Goal: Information Seeking & Learning: Learn about a topic

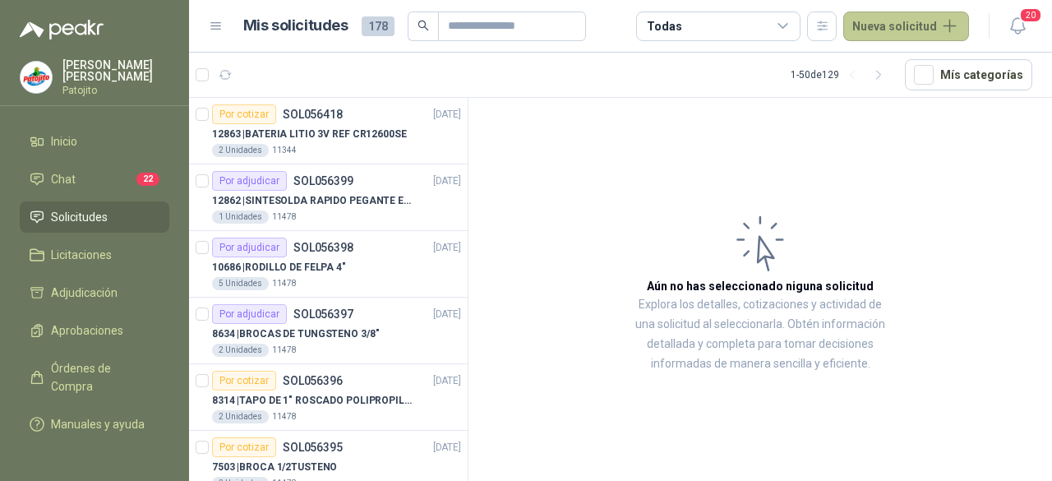
click at [925, 19] on button "Nueva solicitud" at bounding box center [906, 27] width 126 height 30
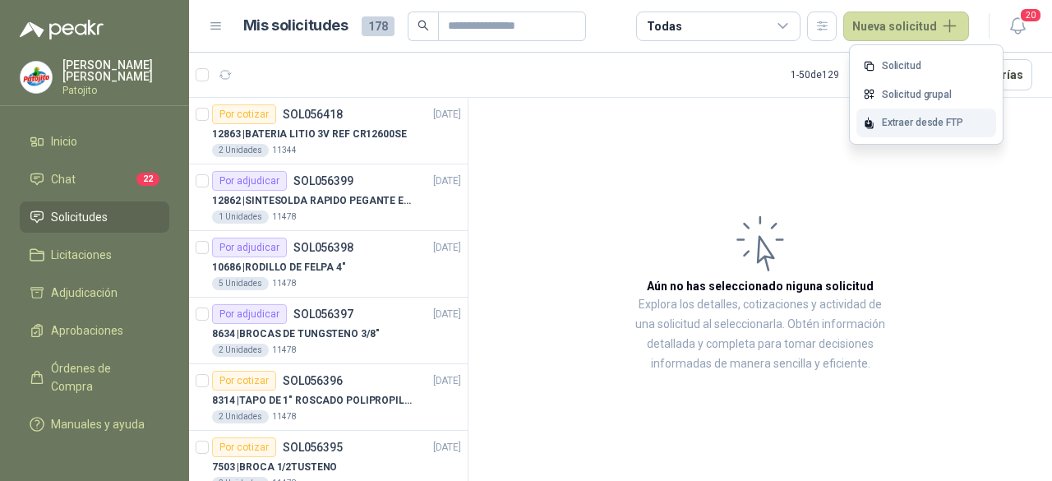
click at [921, 120] on div "Extraer desde FTP" at bounding box center [926, 122] width 140 height 29
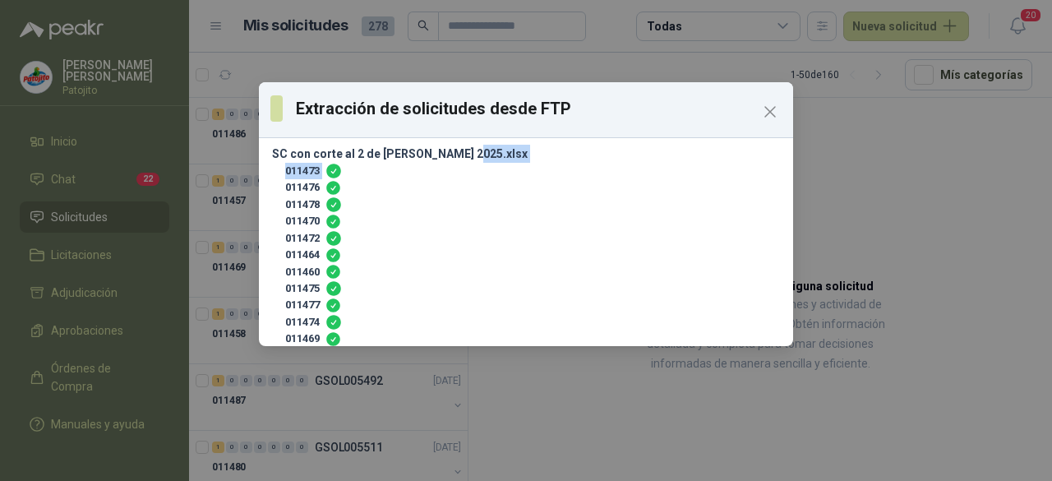
drag, startPoint x: 938, startPoint y: 162, endPoint x: 913, endPoint y: 159, distance: 25.7
click at [934, 163] on div "Extracción de solicitudes desde FTP SC con corte al 2 de [PERSON_NAME] 2025.xls…" at bounding box center [526, 240] width 1052 height 481
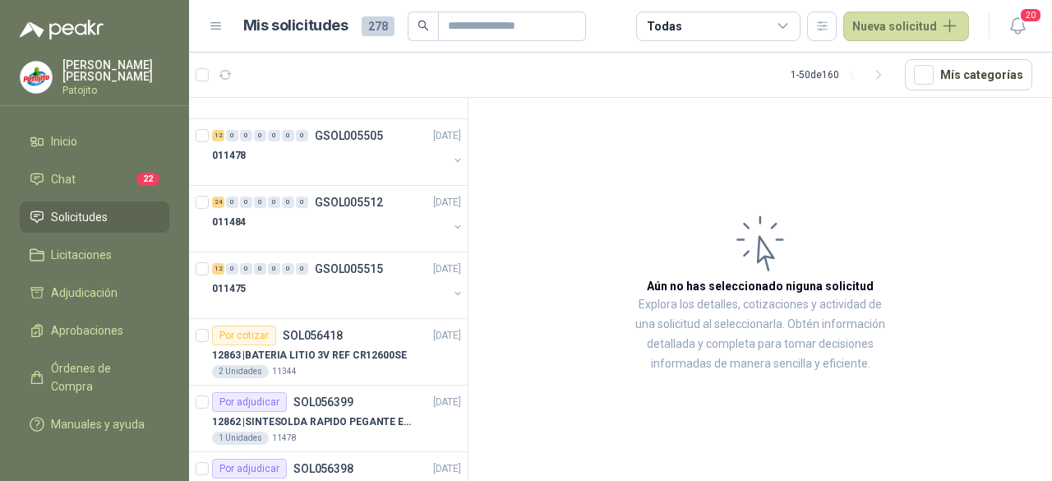
scroll to position [1848, 0]
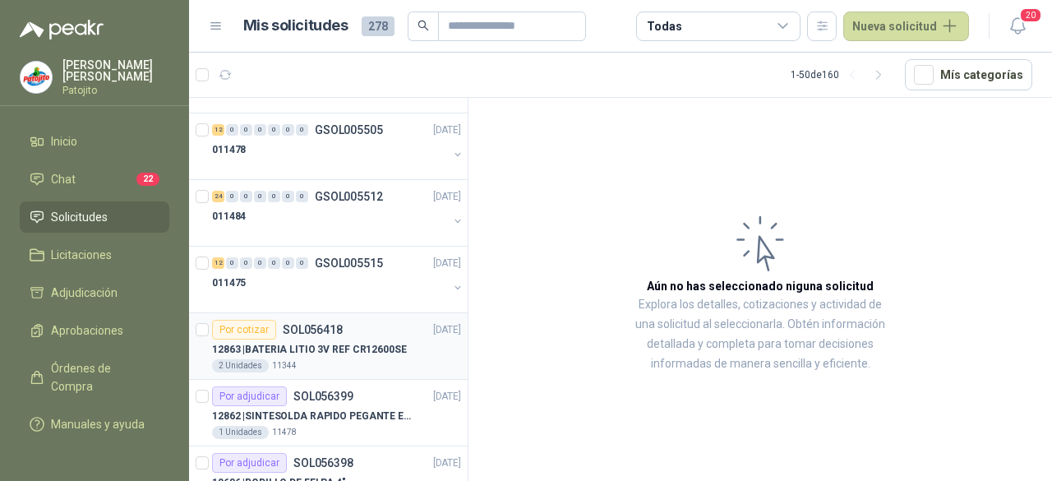
click at [338, 348] on div "12863 | BATERIA LITIO 3V REF CR12600SE 2 Unidades 11344" at bounding box center [336, 355] width 249 height 33
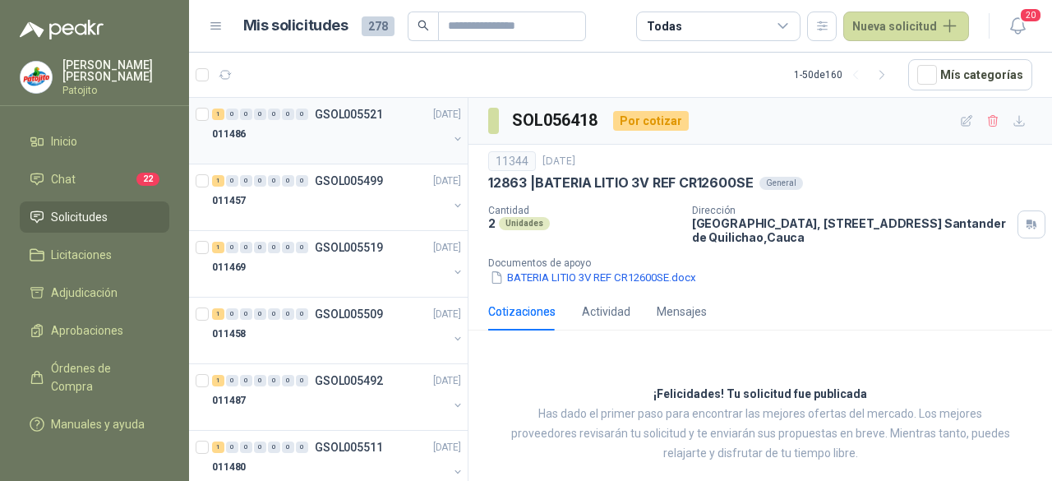
click at [311, 138] on div "011486" at bounding box center [330, 134] width 236 height 20
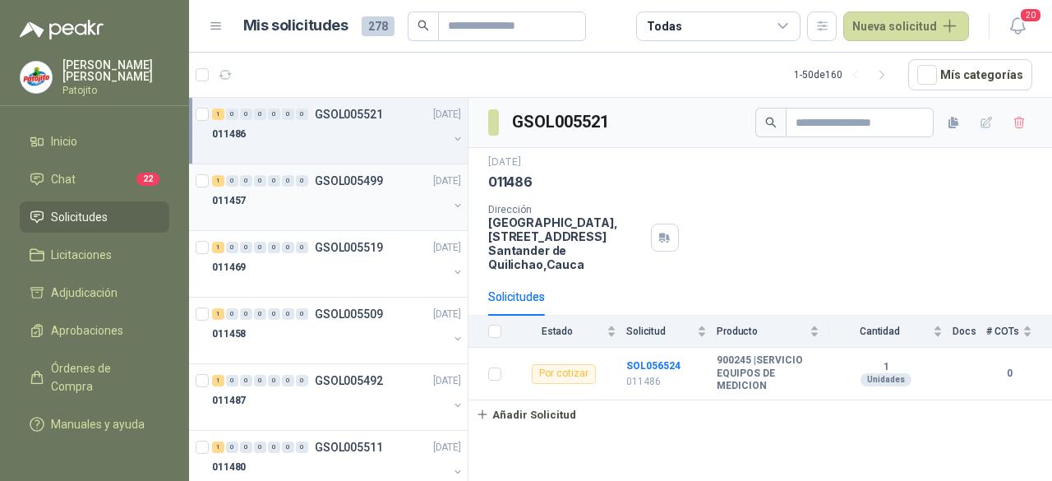
click at [263, 214] on div at bounding box center [330, 216] width 236 height 13
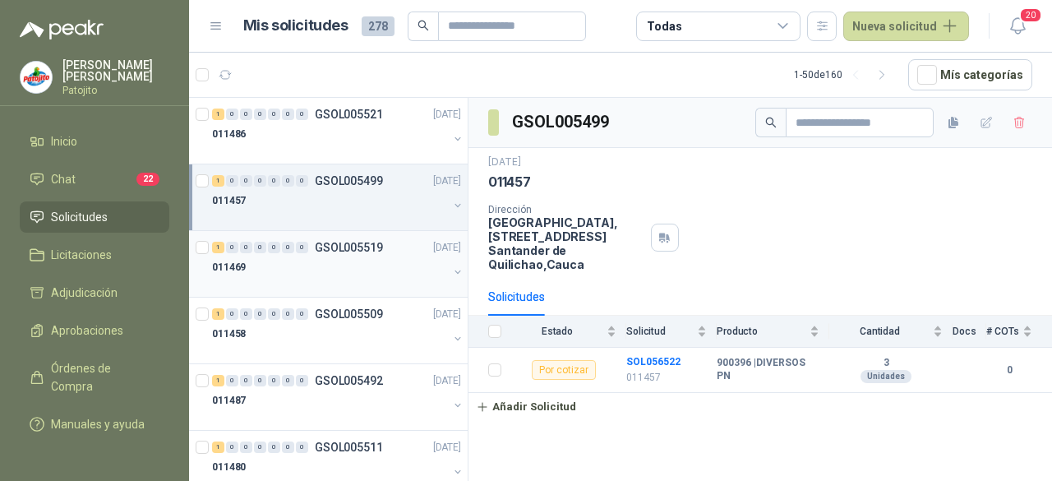
click at [293, 274] on div "011469" at bounding box center [330, 267] width 236 height 20
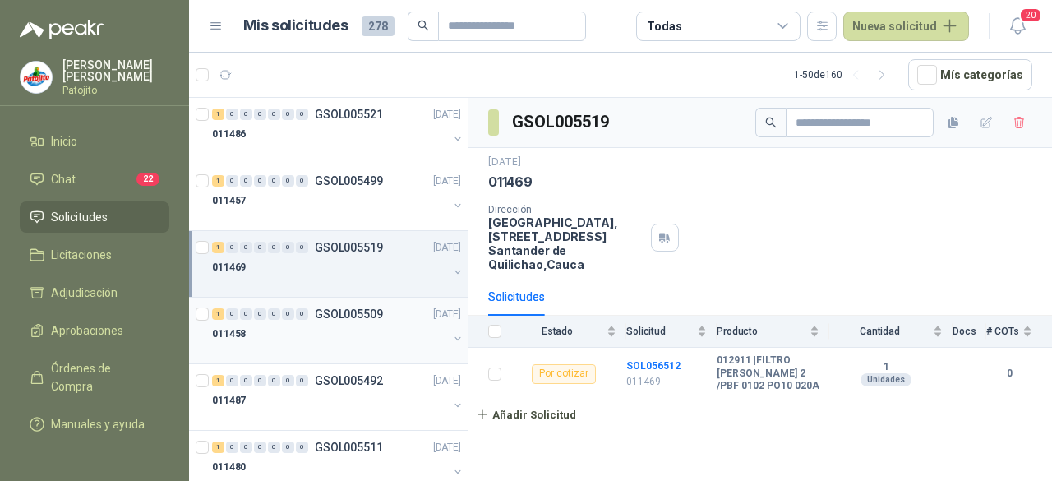
click at [322, 351] on div at bounding box center [330, 350] width 236 height 13
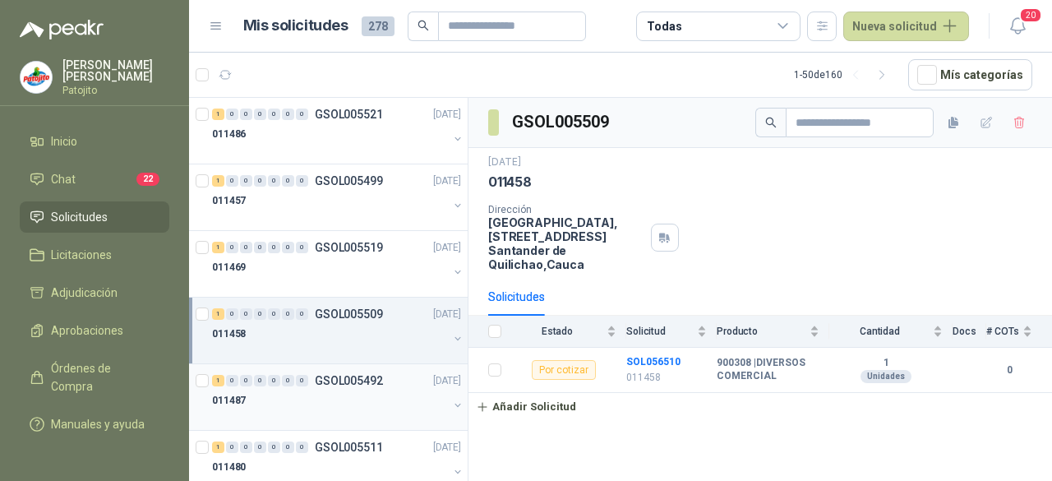
click at [323, 390] on div "011487" at bounding box center [330, 400] width 236 height 20
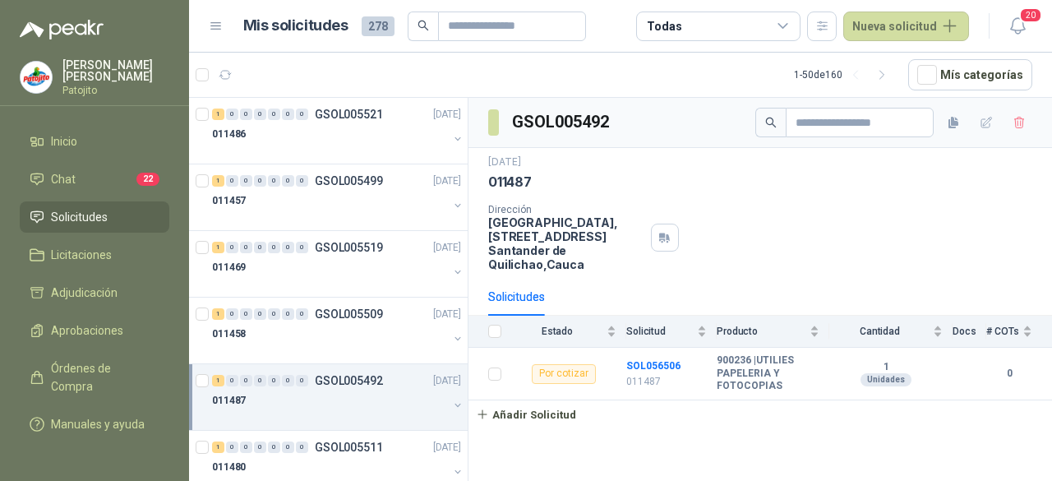
scroll to position [340, 0]
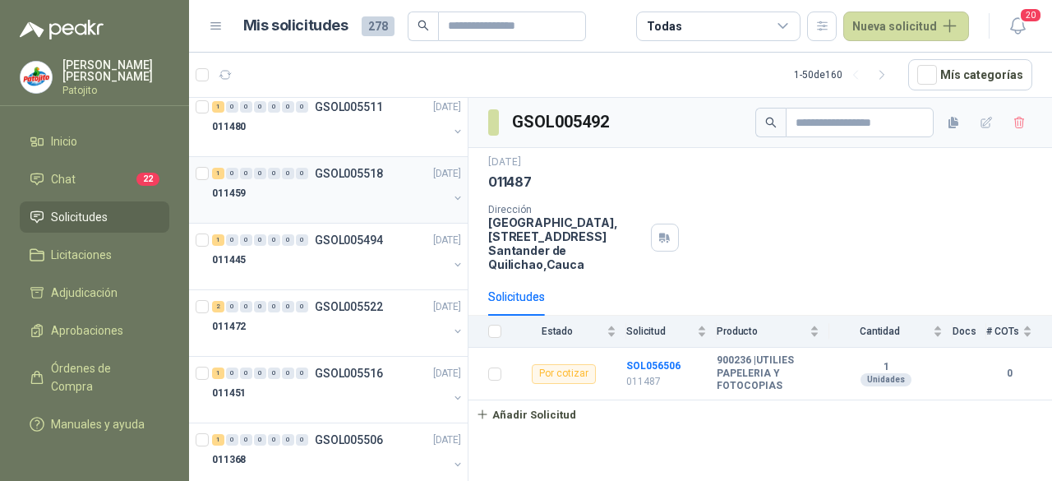
click at [339, 174] on p "GSOL005518" at bounding box center [349, 174] width 68 height 12
click at [289, 256] on div "011445" at bounding box center [330, 260] width 236 height 20
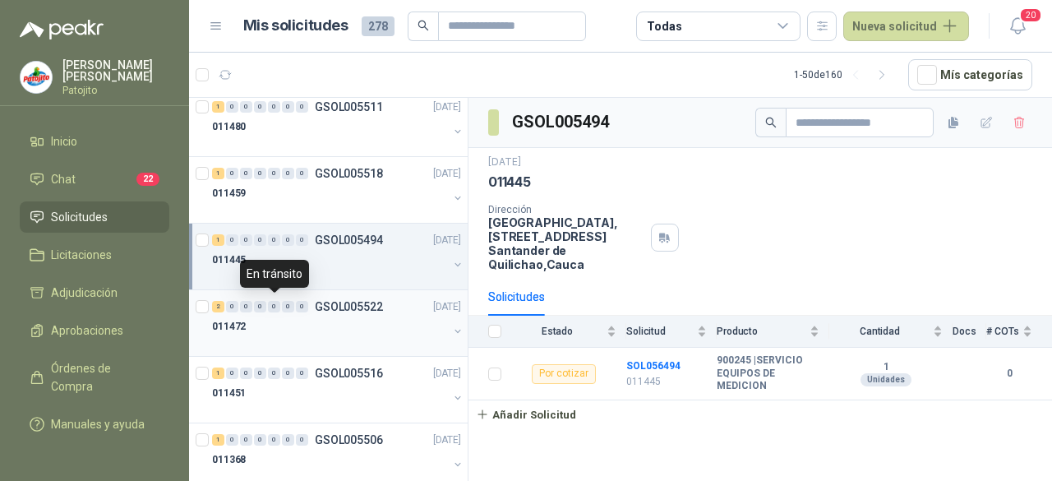
click at [272, 307] on div "0" at bounding box center [274, 307] width 12 height 12
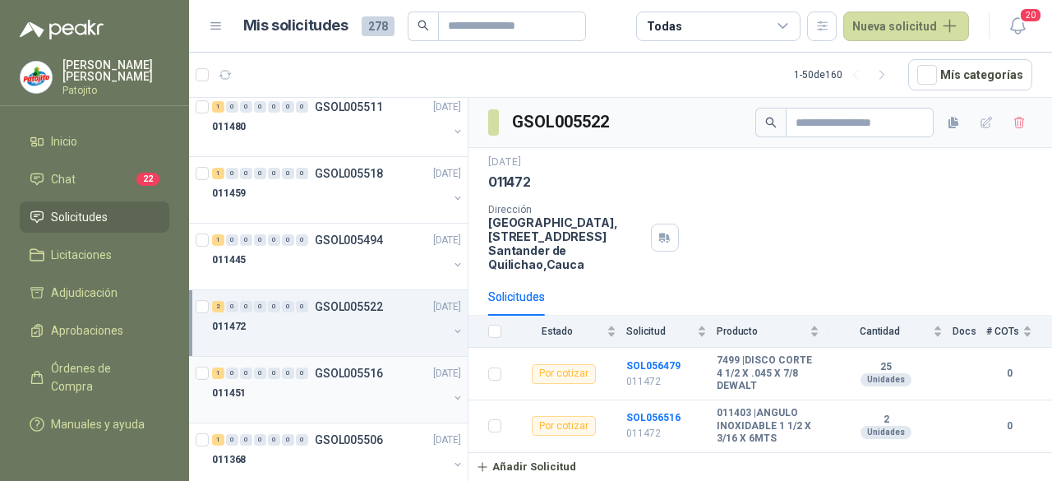
click at [255, 376] on div "1 0 0 0 0 0 0 GSOL005516 [DATE]" at bounding box center [338, 373] width 252 height 20
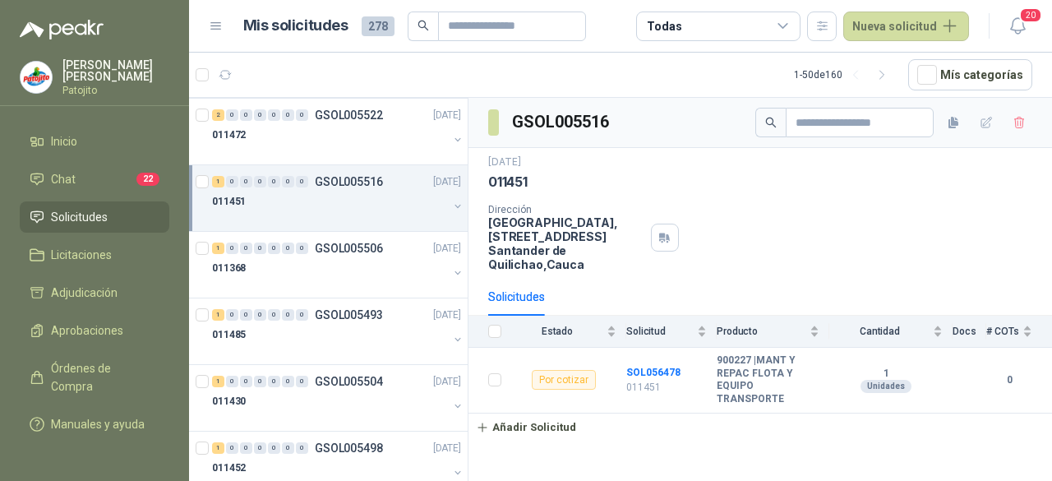
scroll to position [603, 0]
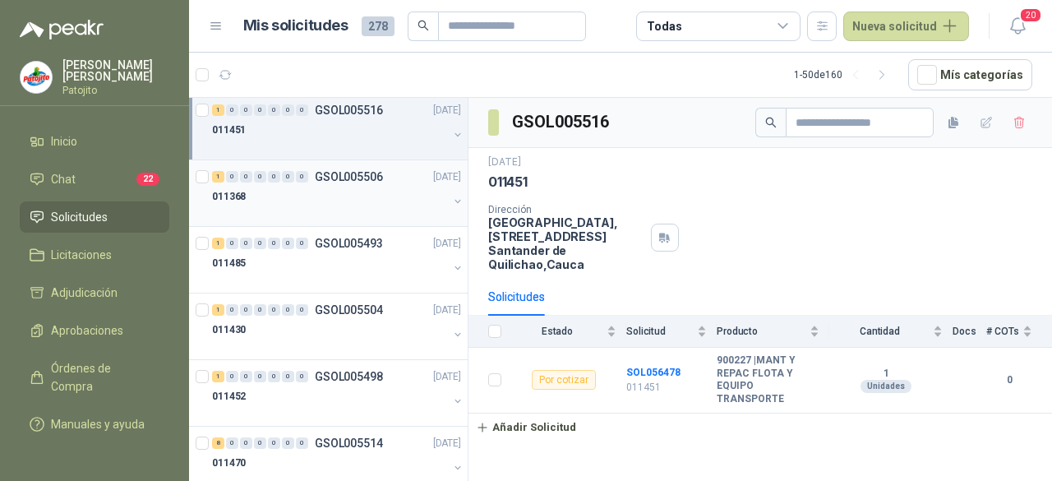
click at [382, 167] on div "1 0 0 0 0 0 0 GSOL005506 [DATE]" at bounding box center [338, 177] width 252 height 20
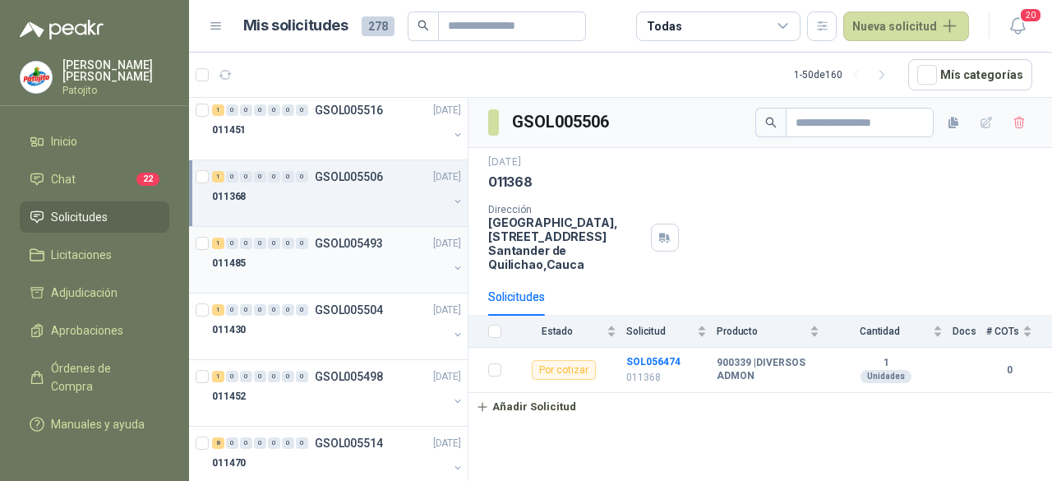
click at [307, 253] on div "011485" at bounding box center [330, 263] width 236 height 20
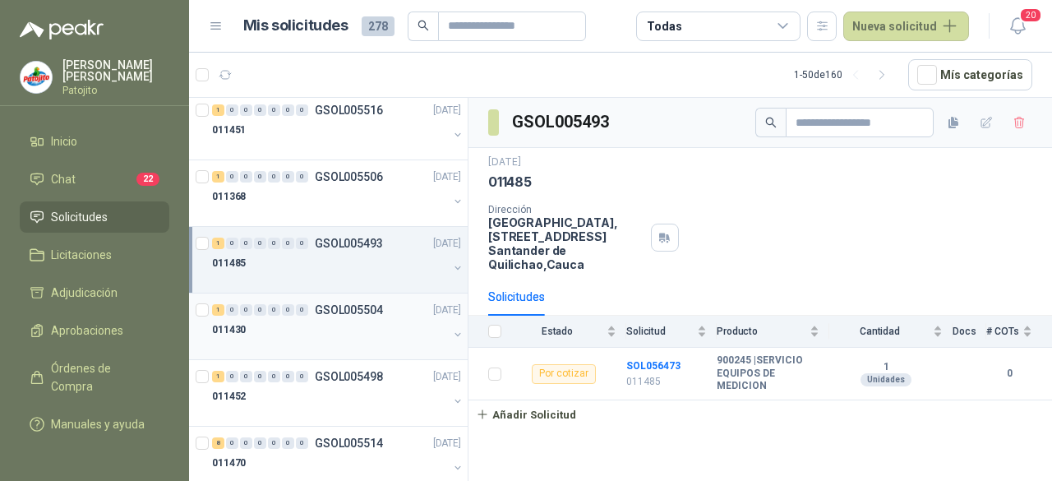
click at [291, 321] on div "011430" at bounding box center [330, 330] width 236 height 20
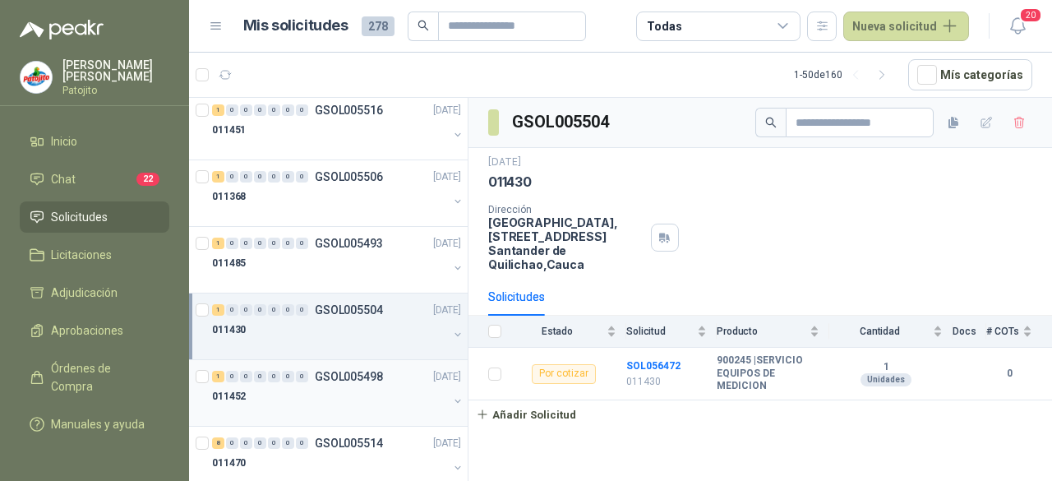
click at [293, 387] on div "011452" at bounding box center [330, 396] width 236 height 20
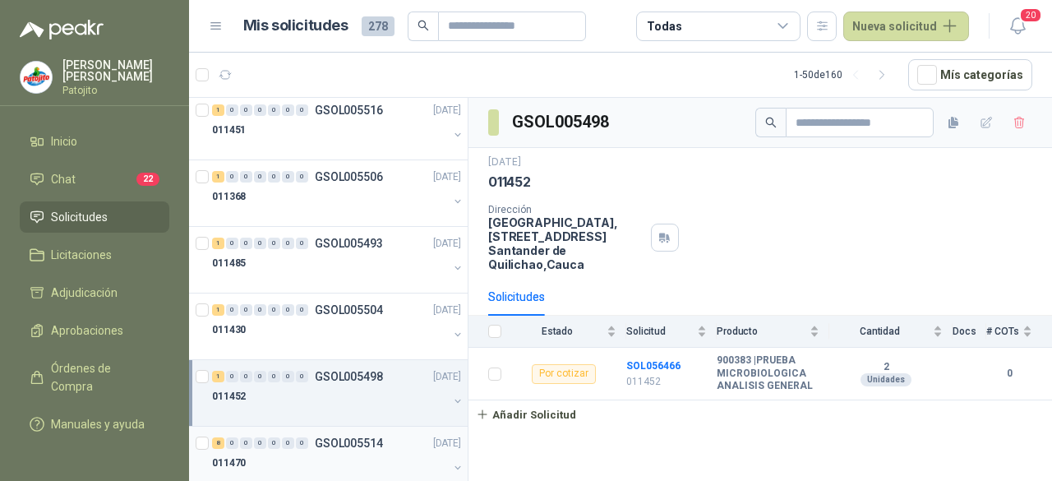
click at [318, 441] on p "GSOL005514" at bounding box center [349, 443] width 68 height 12
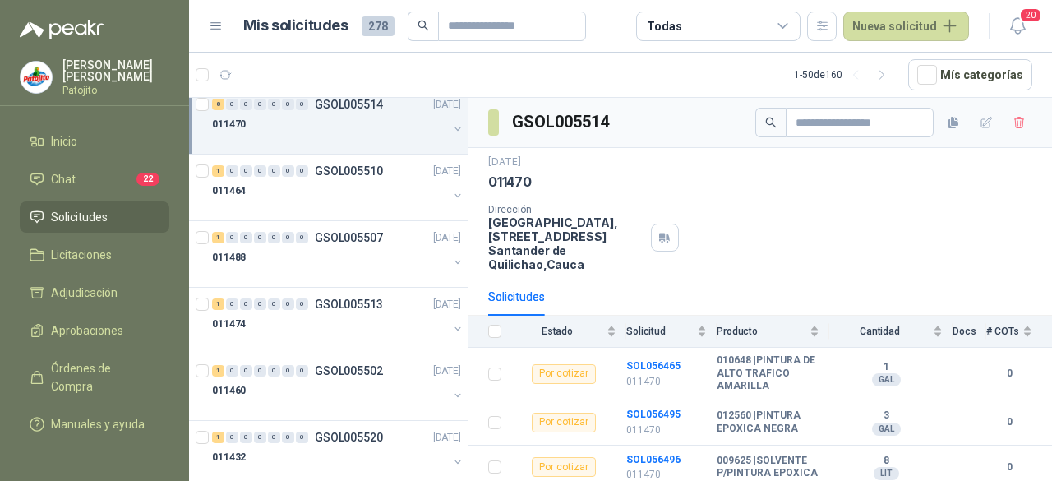
scroll to position [965, 0]
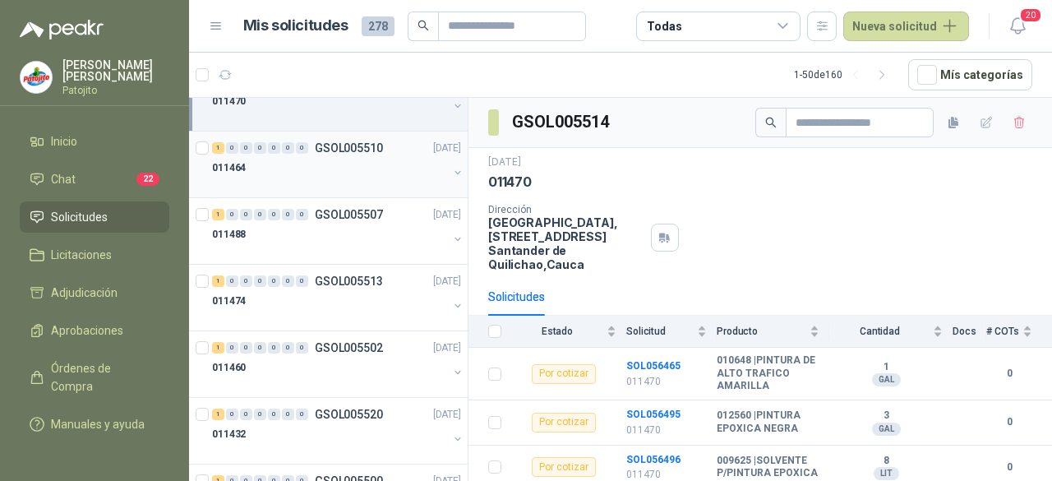
click at [312, 165] on div "011464" at bounding box center [330, 168] width 236 height 20
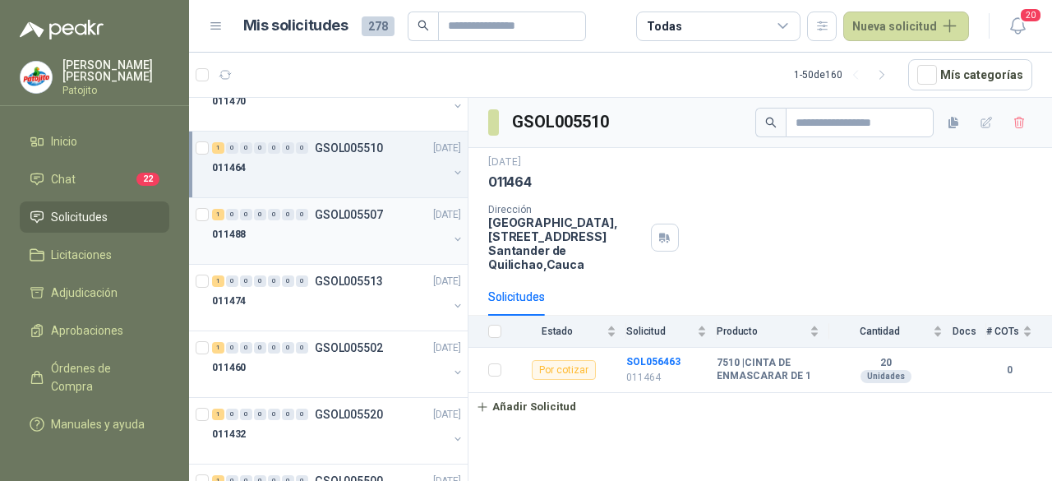
click at [325, 233] on div "011488" at bounding box center [330, 234] width 236 height 20
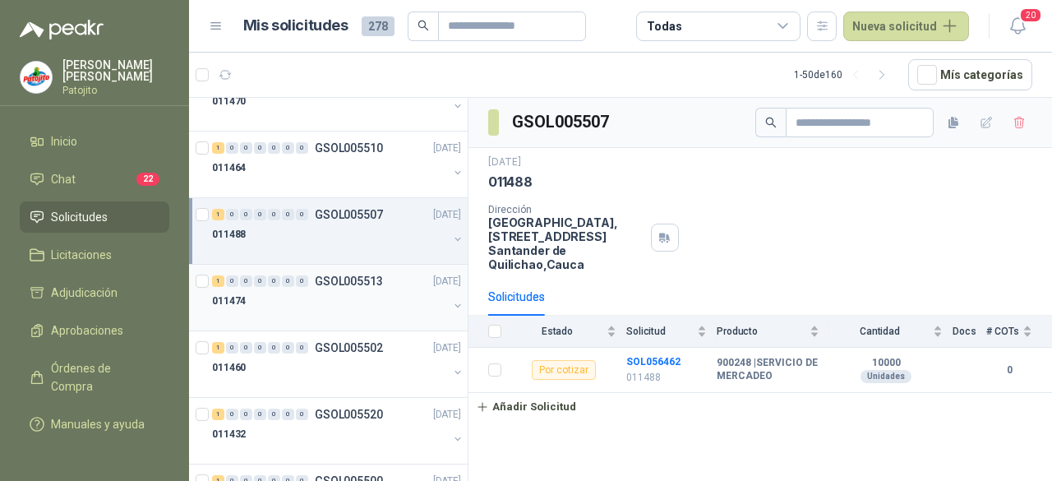
click at [312, 300] on div "011474" at bounding box center [330, 301] width 236 height 20
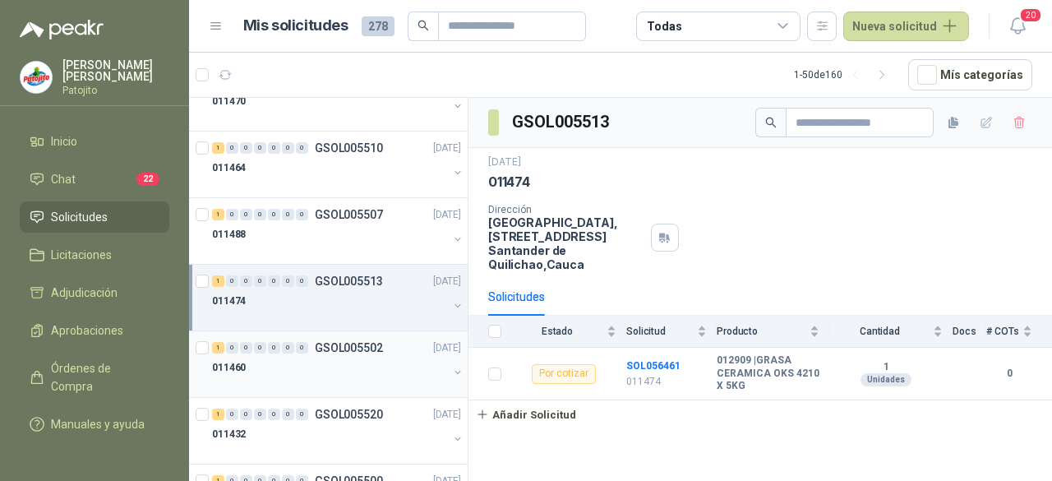
click at [307, 377] on div at bounding box center [330, 383] width 236 height 13
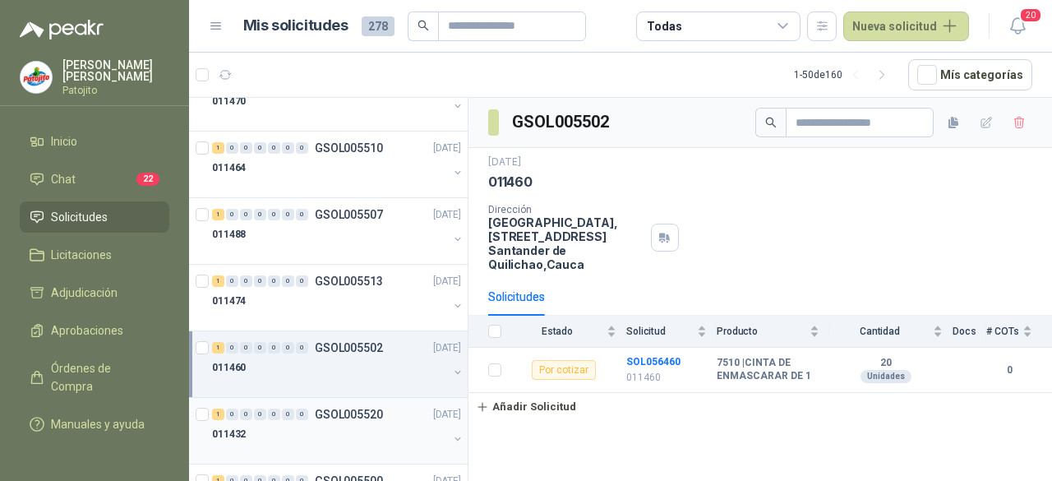
click at [301, 427] on div "011432" at bounding box center [330, 434] width 236 height 20
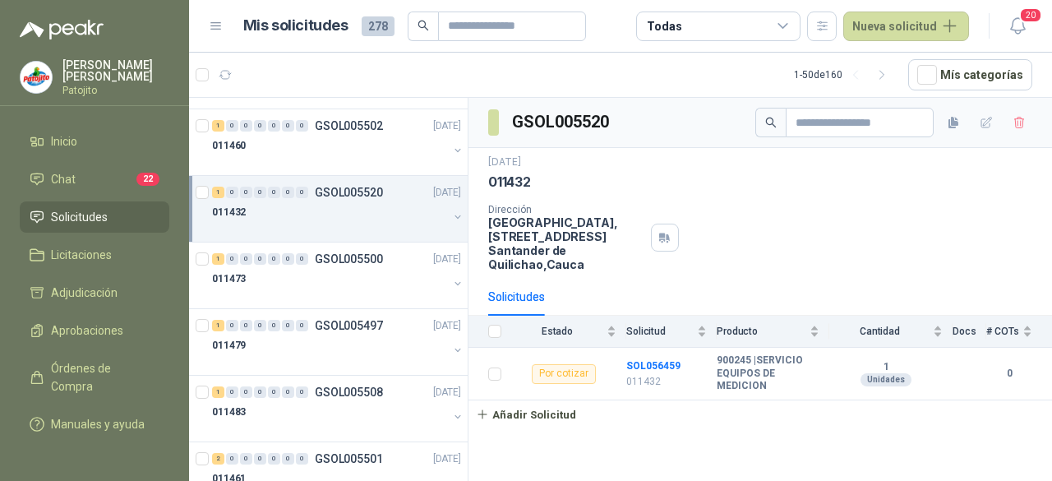
scroll to position [1195, 0]
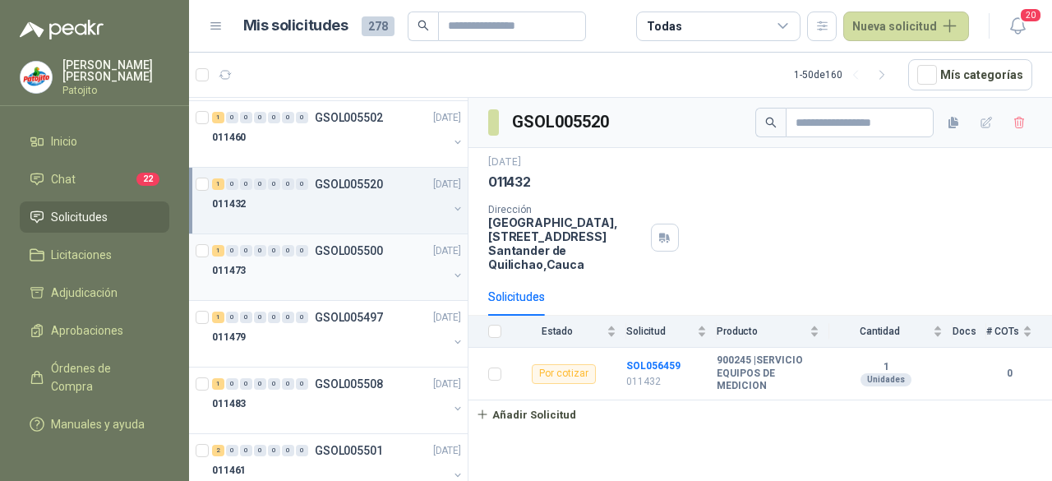
click at [312, 280] on div at bounding box center [330, 286] width 236 height 13
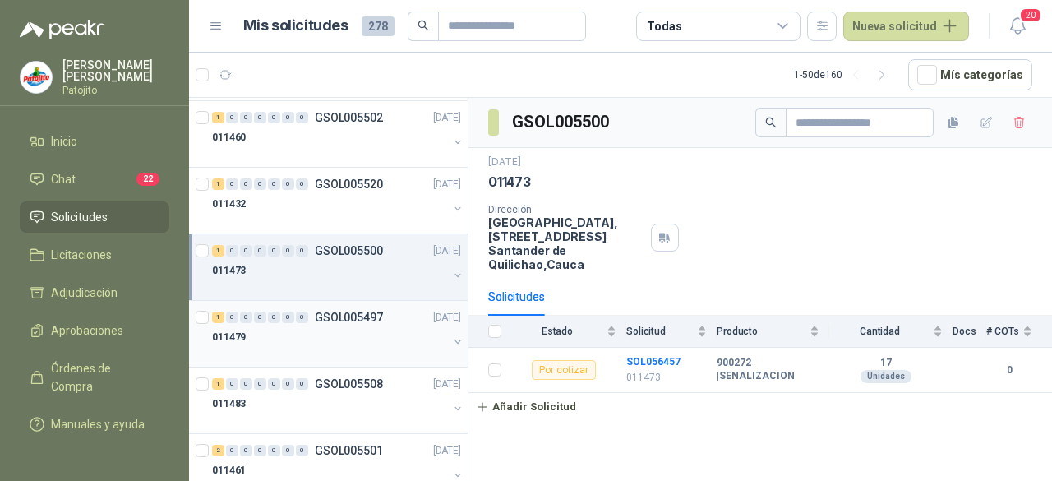
click at [329, 349] on div at bounding box center [330, 353] width 236 height 13
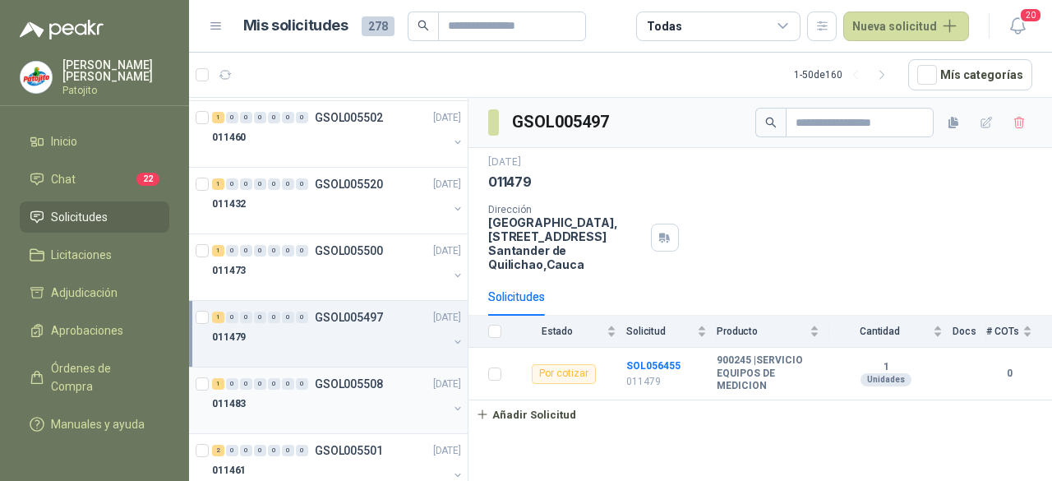
click at [336, 413] on div at bounding box center [330, 419] width 236 height 13
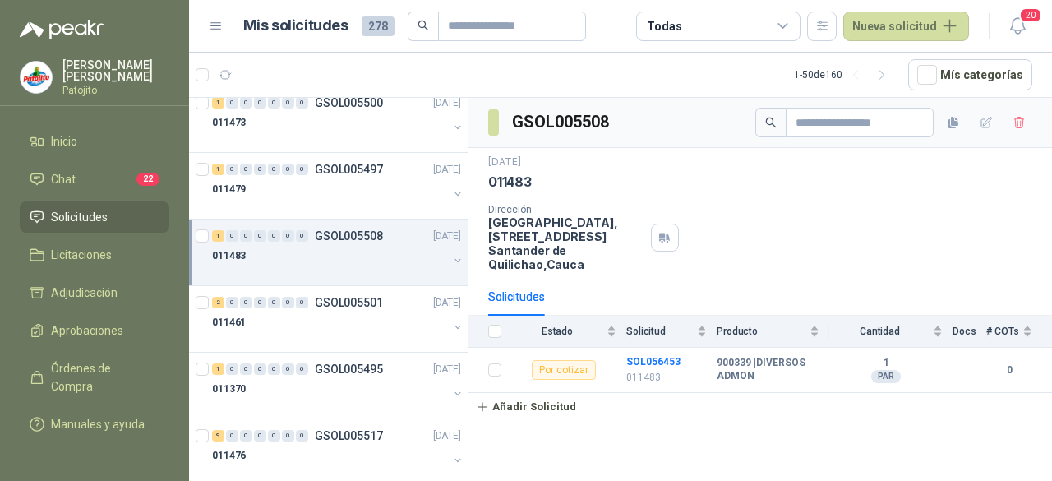
scroll to position [1359, 0]
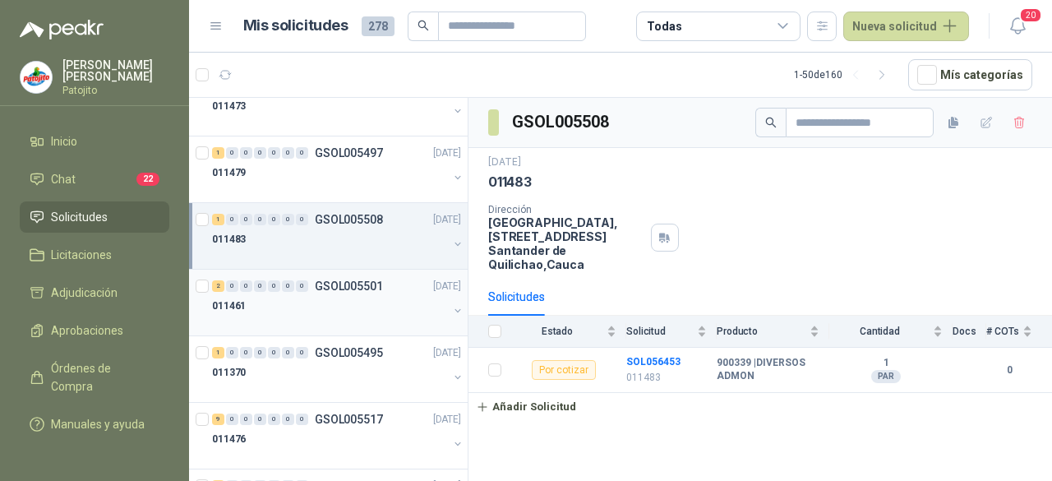
click at [321, 316] on div at bounding box center [330, 322] width 236 height 13
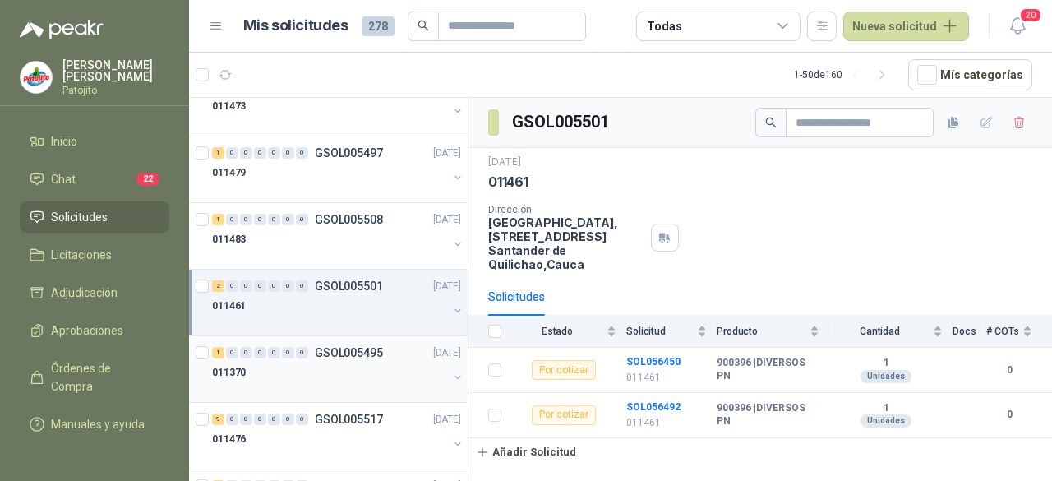
click at [317, 382] on div at bounding box center [330, 388] width 236 height 13
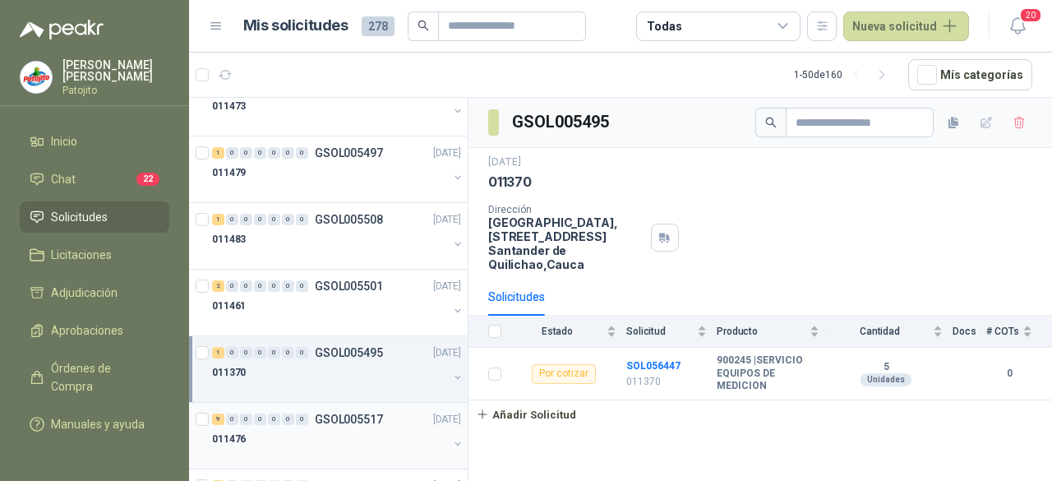
click at [316, 413] on p "GSOL005517" at bounding box center [349, 419] width 68 height 12
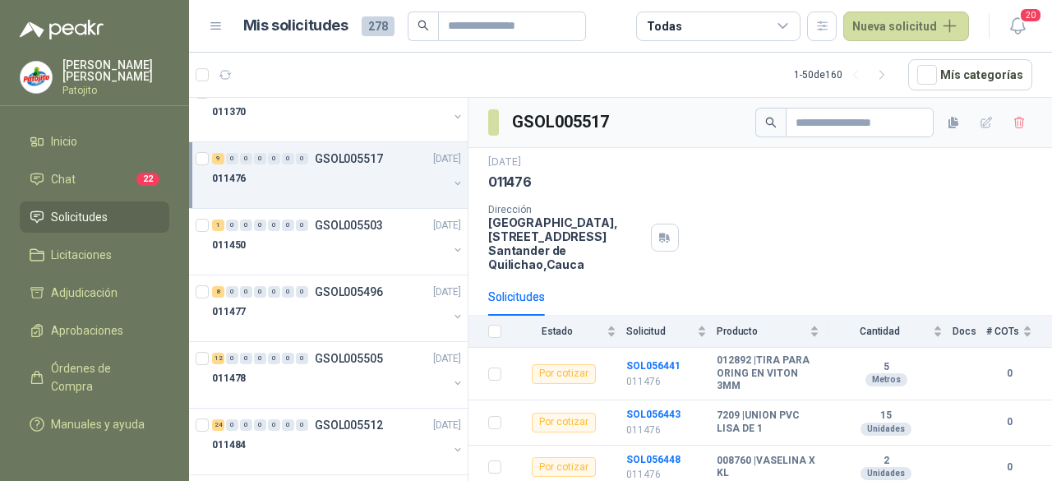
scroll to position [1622, 0]
click at [339, 233] on div "011450" at bounding box center [330, 243] width 236 height 20
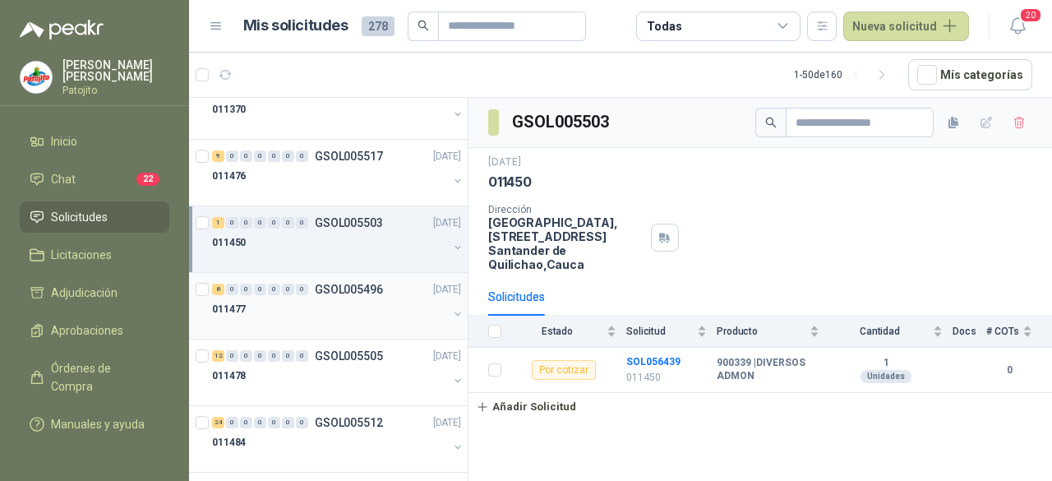
click at [325, 299] on div "011477" at bounding box center [330, 309] width 236 height 20
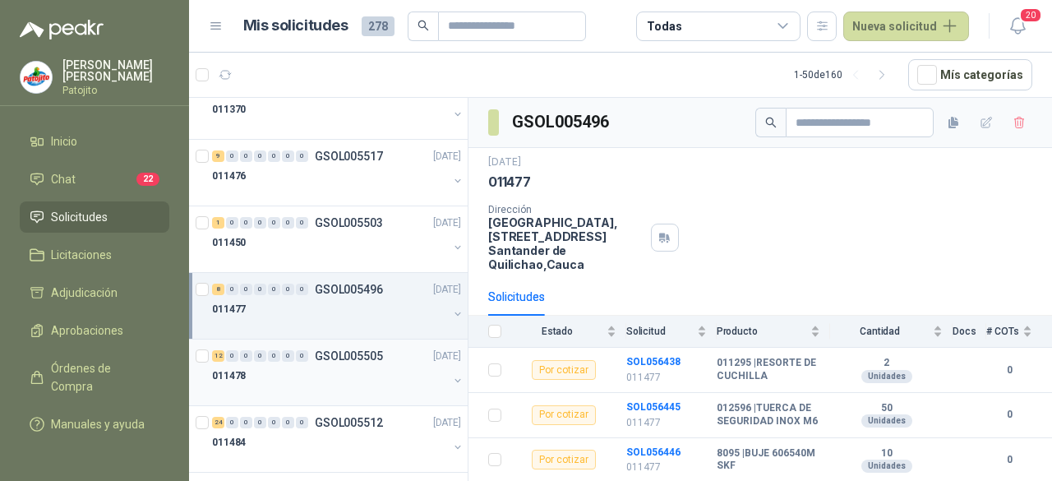
click at [325, 376] on div "011478" at bounding box center [330, 376] width 236 height 20
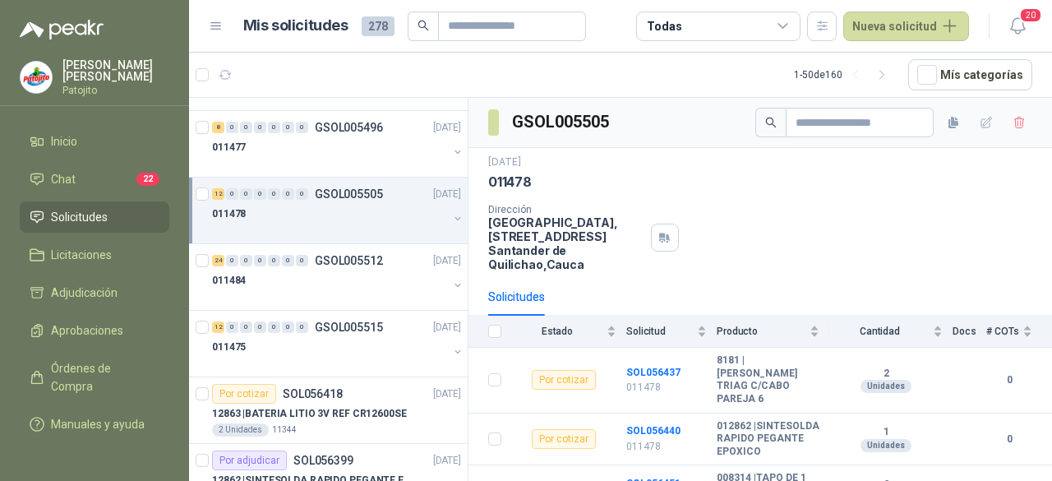
scroll to position [1787, 0]
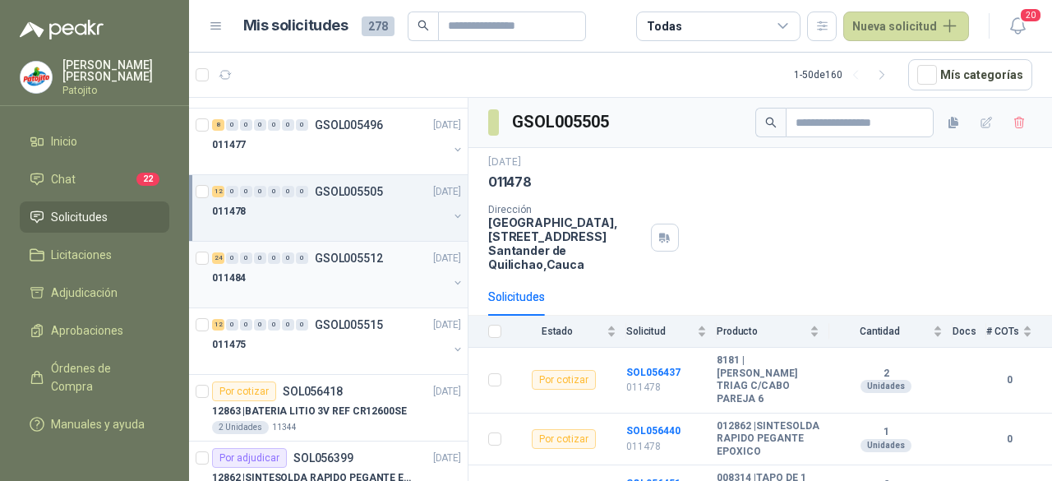
click at [316, 269] on div "011484" at bounding box center [330, 278] width 236 height 20
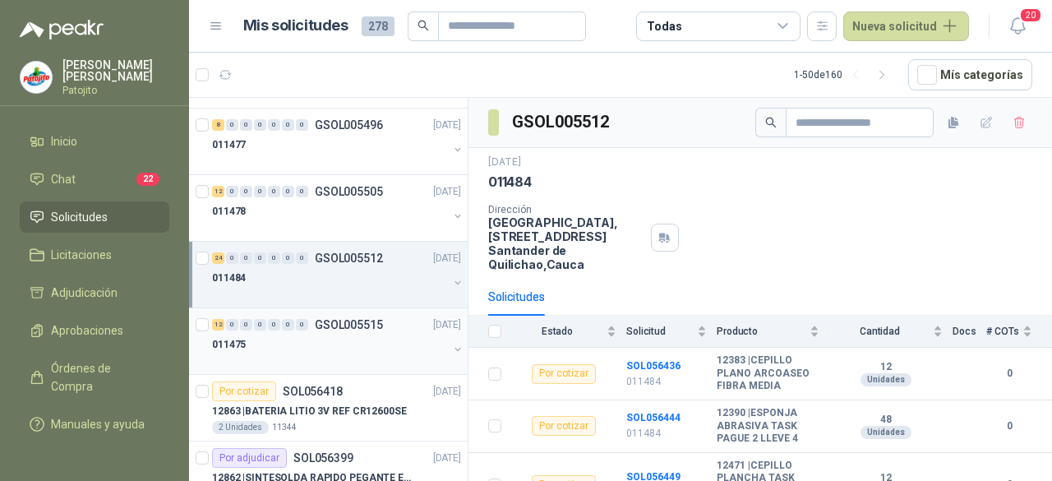
click at [297, 334] on div "011475" at bounding box center [330, 344] width 236 height 20
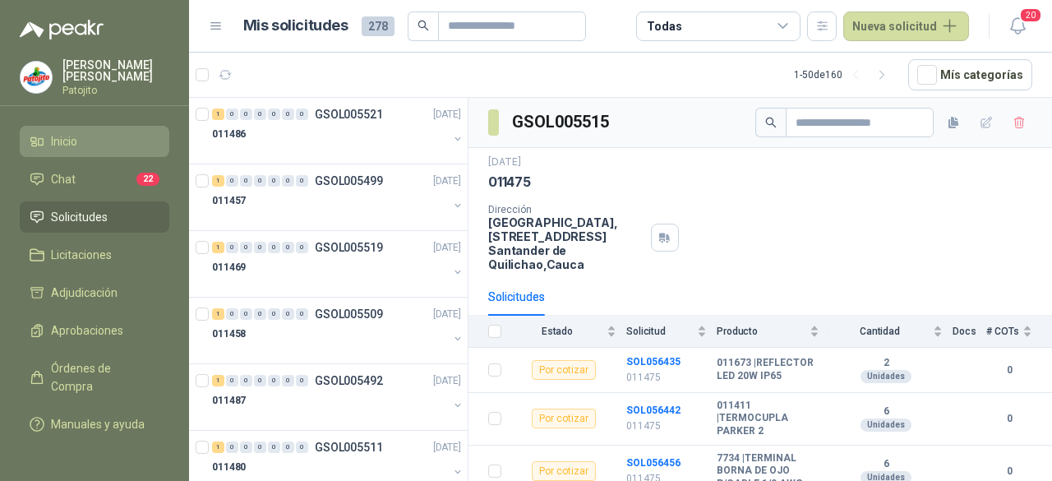
click at [81, 132] on li "Inicio" at bounding box center [95, 141] width 130 height 18
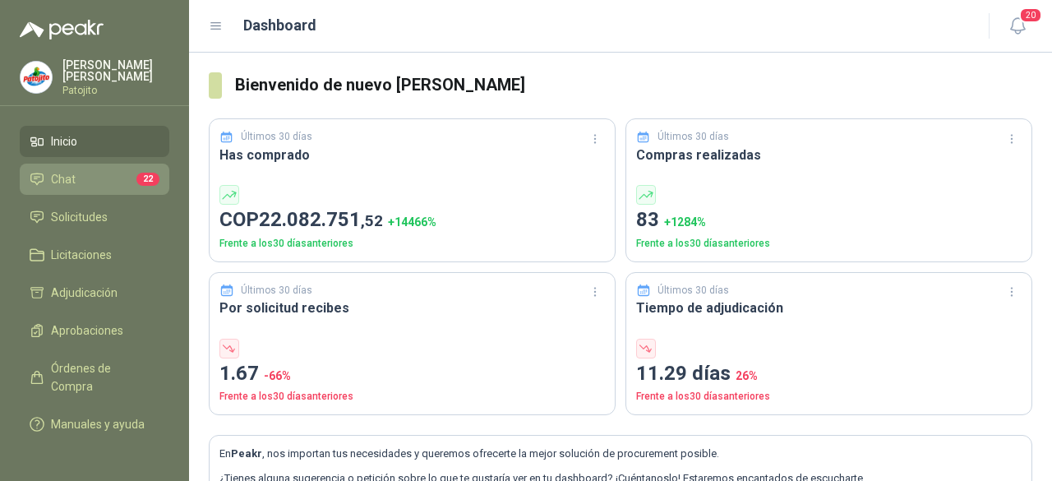
click at [117, 175] on li "Chat 22" at bounding box center [95, 179] width 130 height 18
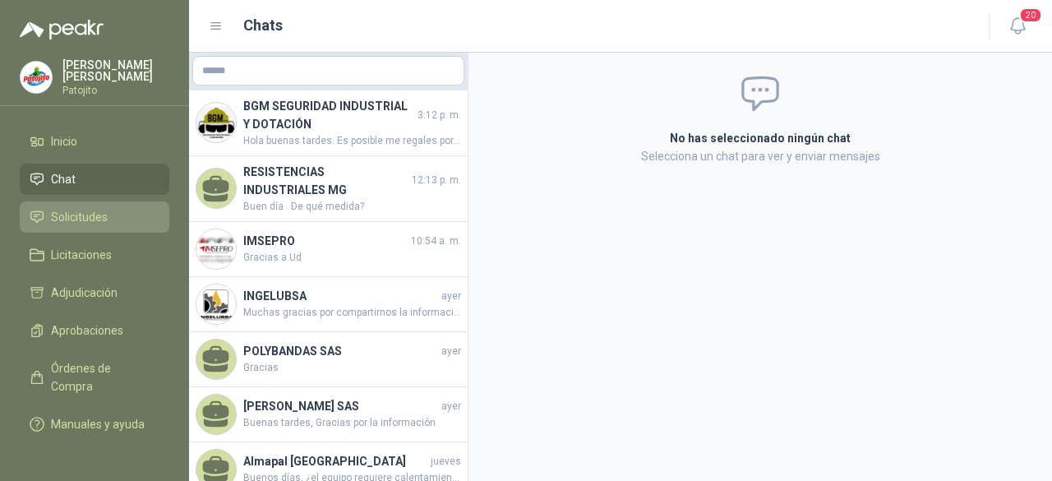
click at [102, 221] on span "Solicitudes" at bounding box center [79, 217] width 57 height 18
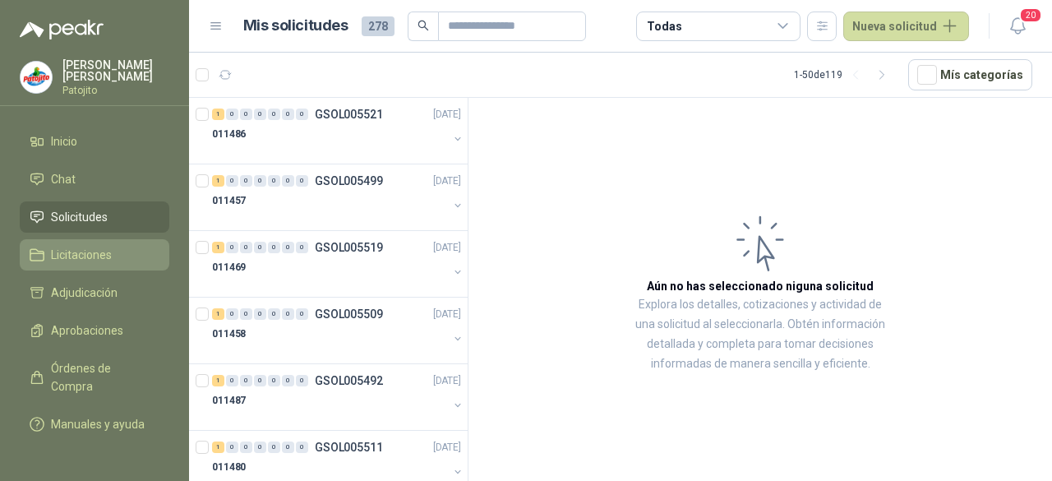
click at [107, 249] on span "Licitaciones" at bounding box center [81, 255] width 61 height 18
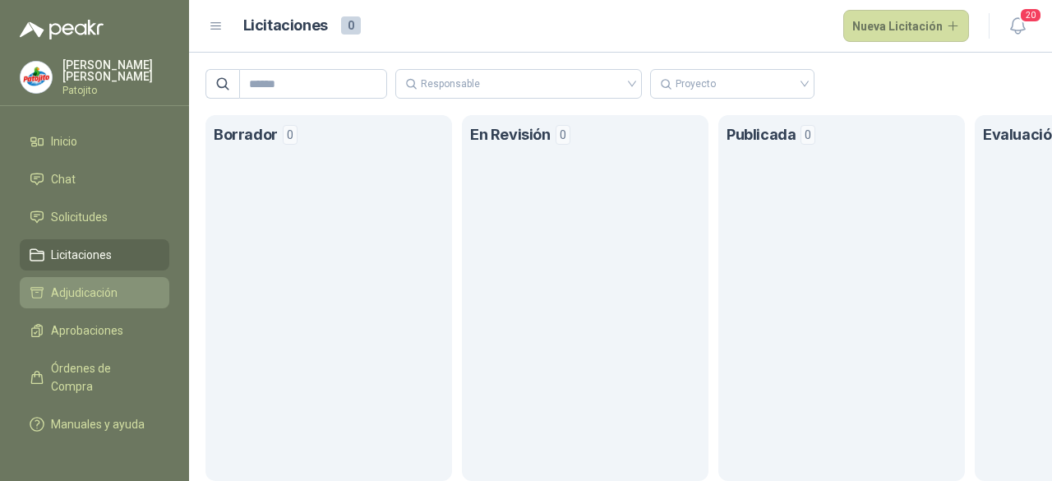
click at [108, 292] on span "Adjudicación" at bounding box center [84, 293] width 67 height 18
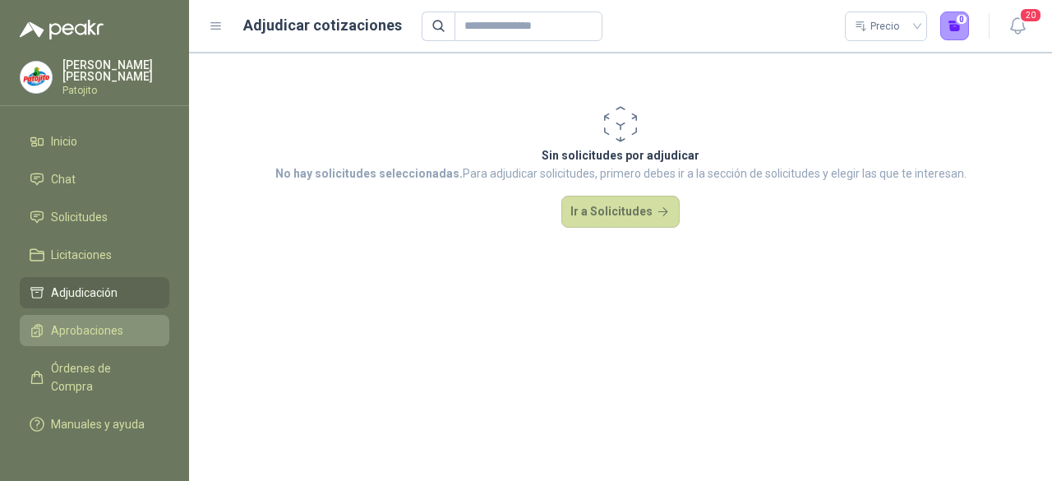
click at [115, 316] on link "Aprobaciones" at bounding box center [95, 330] width 150 height 31
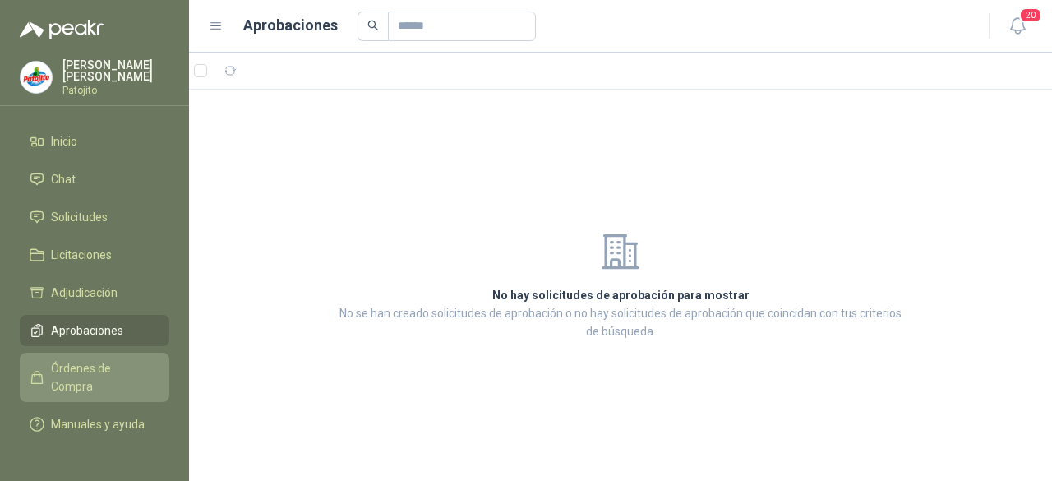
click at [128, 366] on span "Órdenes de Compra" at bounding box center [102, 377] width 103 height 36
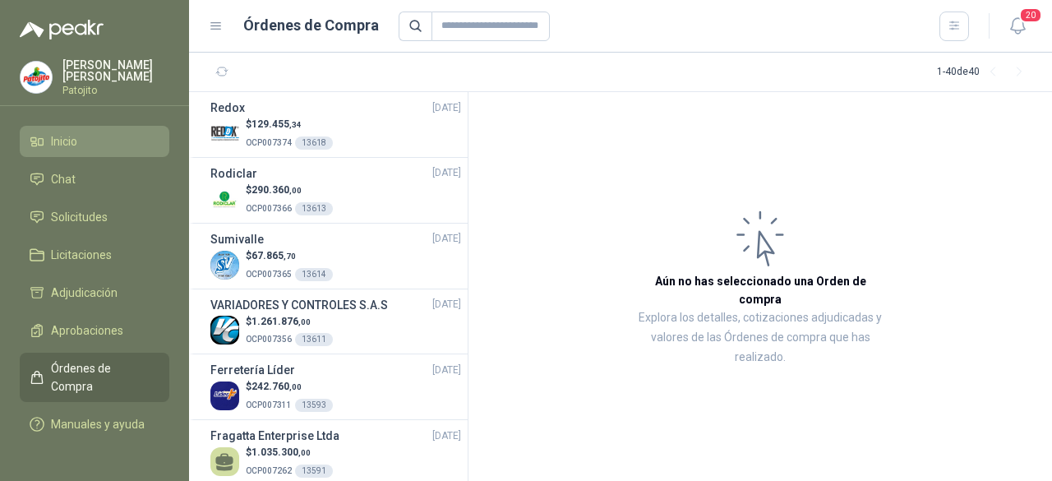
click at [88, 145] on li "Inicio" at bounding box center [95, 141] width 130 height 18
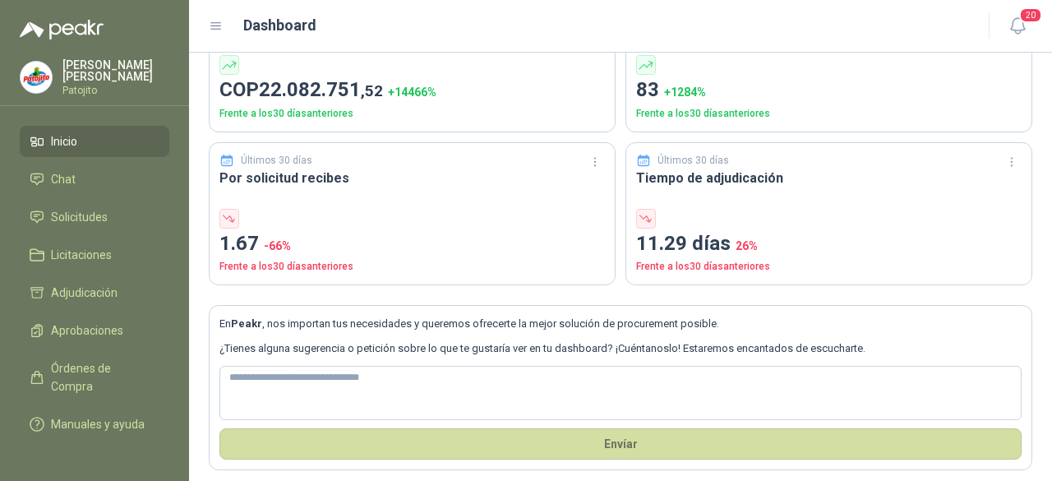
scroll to position [136, 0]
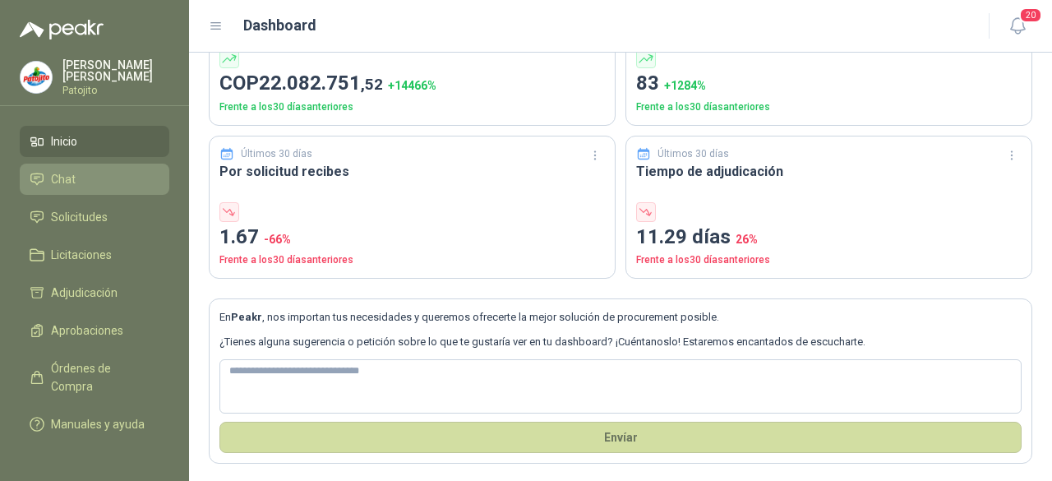
click at [72, 178] on span "Chat" at bounding box center [63, 179] width 25 height 18
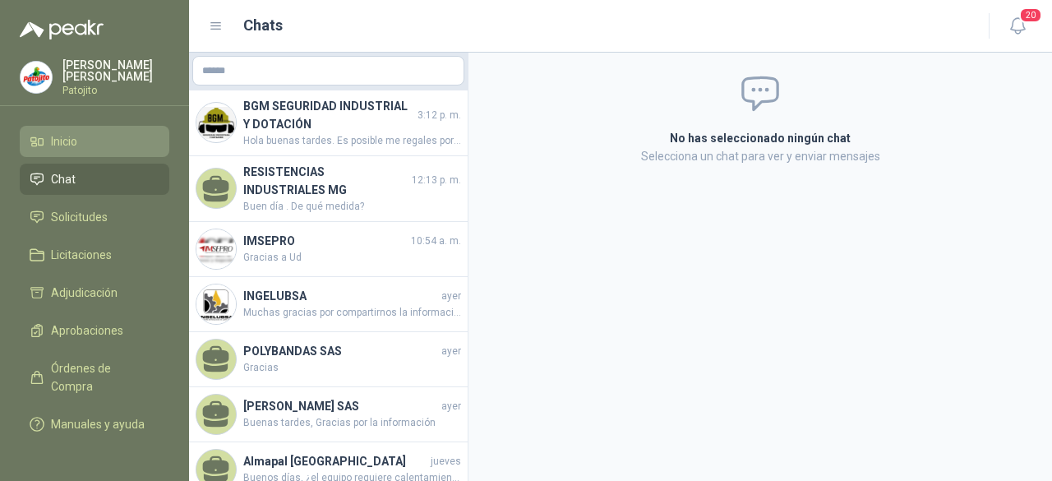
click at [67, 151] on link "Inicio" at bounding box center [95, 141] width 150 height 31
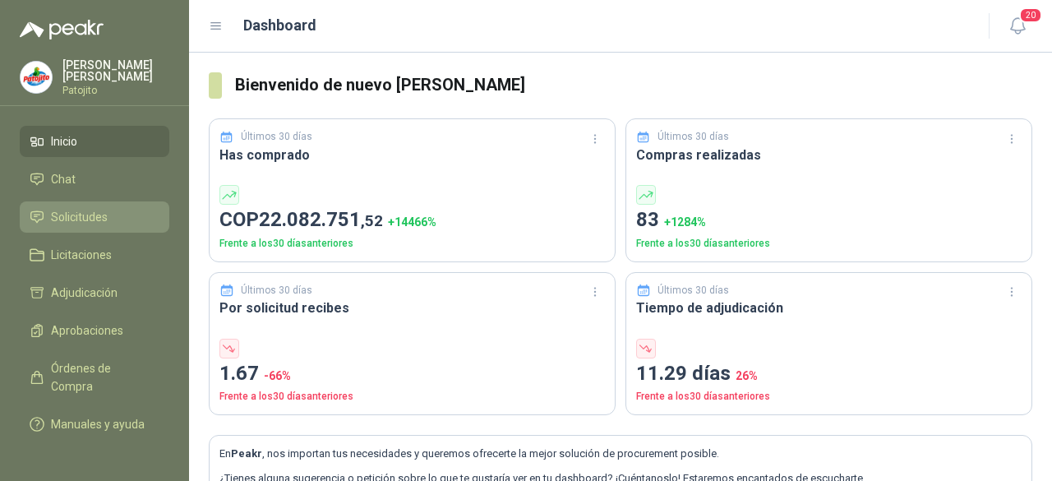
click at [73, 201] on link "Solicitudes" at bounding box center [95, 216] width 150 height 31
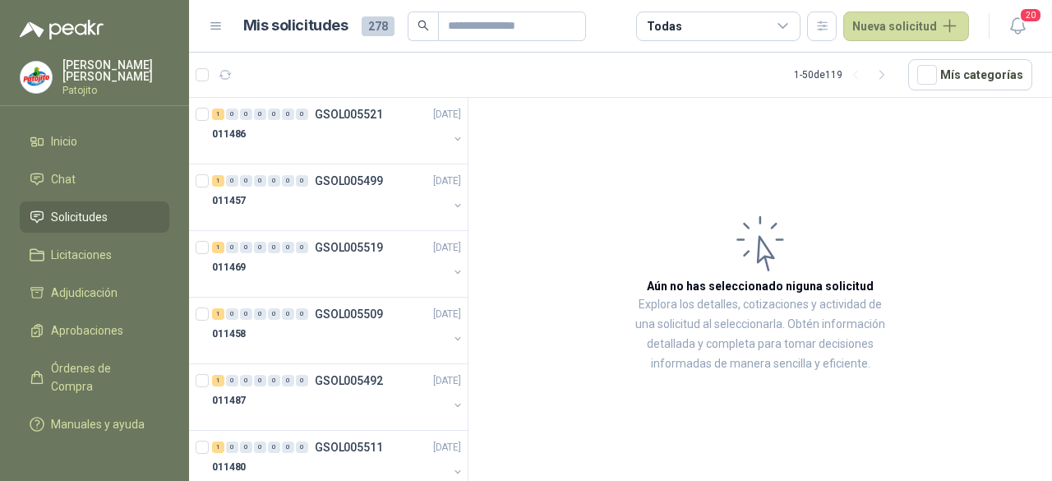
click at [204, 25] on header "Mis solicitudes 278 Todas Nueva solicitud 20" at bounding box center [620, 26] width 863 height 53
click at [76, 132] on span "Inicio" at bounding box center [64, 141] width 26 height 18
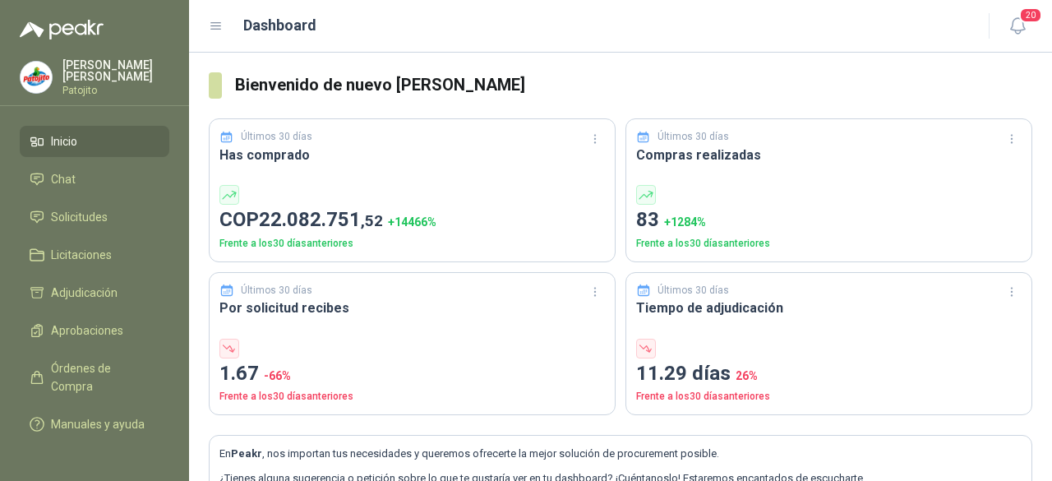
click at [205, 35] on header "Dashboard 20" at bounding box center [620, 26] width 863 height 53
click at [219, 22] on icon at bounding box center [216, 26] width 15 height 15
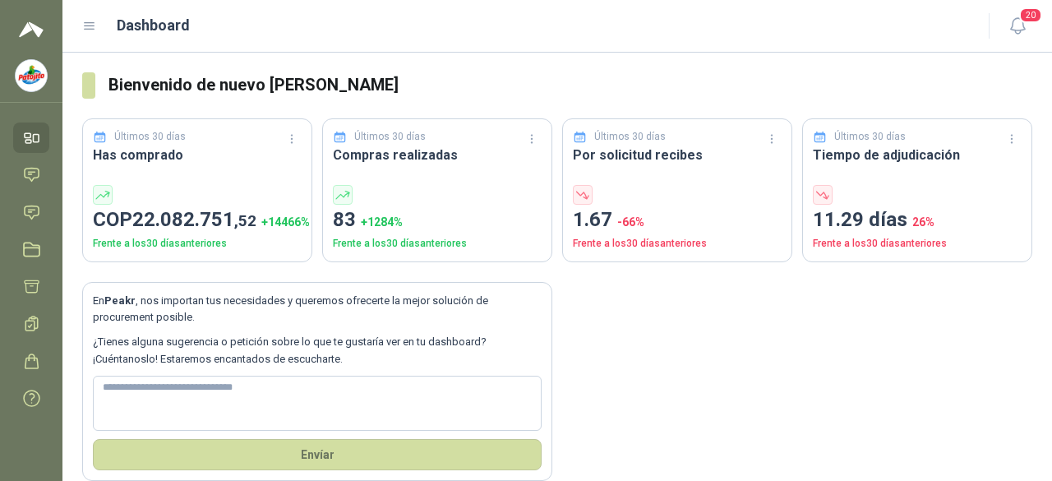
click at [83, 29] on header "Dashboard 20" at bounding box center [556, 26] width 989 height 53
click at [92, 29] on icon at bounding box center [90, 26] width 10 height 7
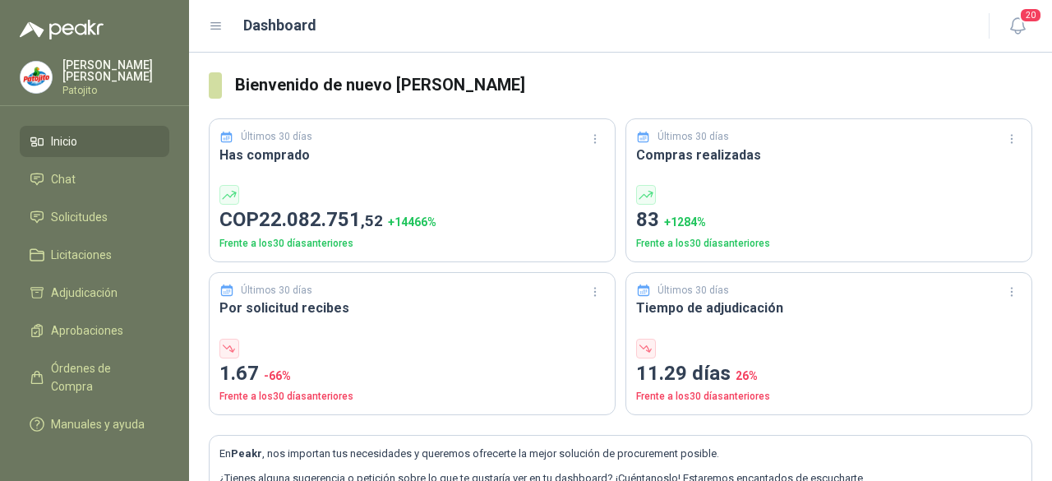
click at [217, 20] on icon at bounding box center [216, 26] width 15 height 15
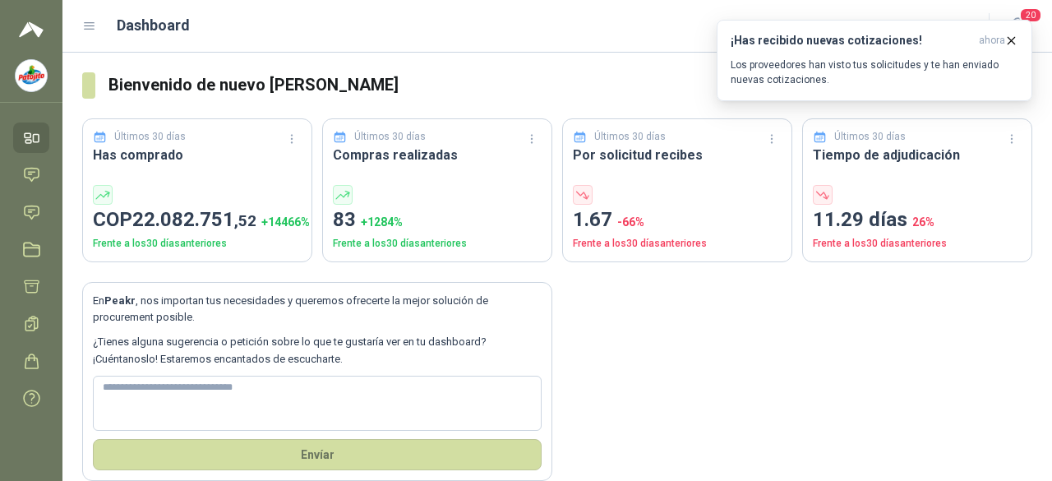
click at [38, 191] on ul "Inicio Chat Solicitudes Licitaciones Adjudicación Aprobaciones Órdenes de Compr…" at bounding box center [31, 270] width 62 height 297
click at [85, 29] on icon at bounding box center [90, 26] width 10 height 7
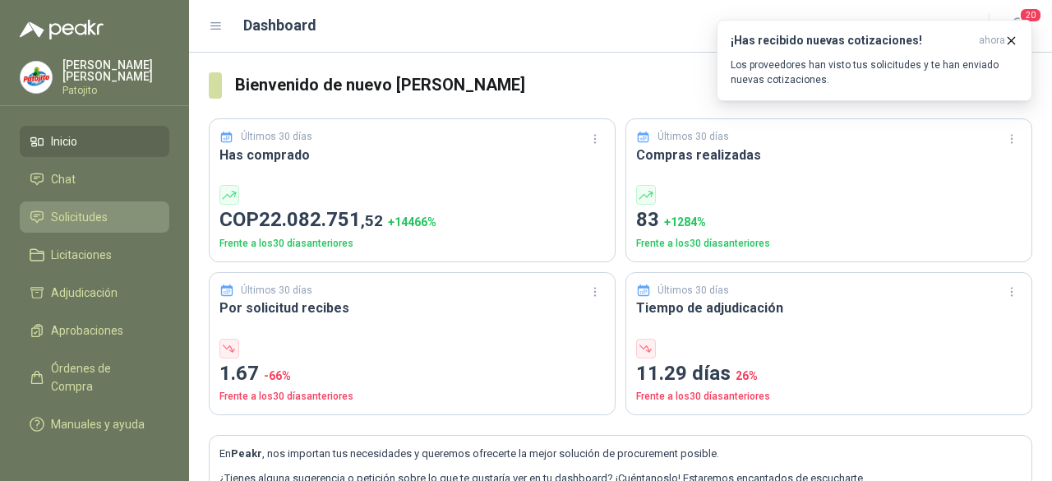
click at [104, 218] on span "Solicitudes" at bounding box center [79, 217] width 57 height 18
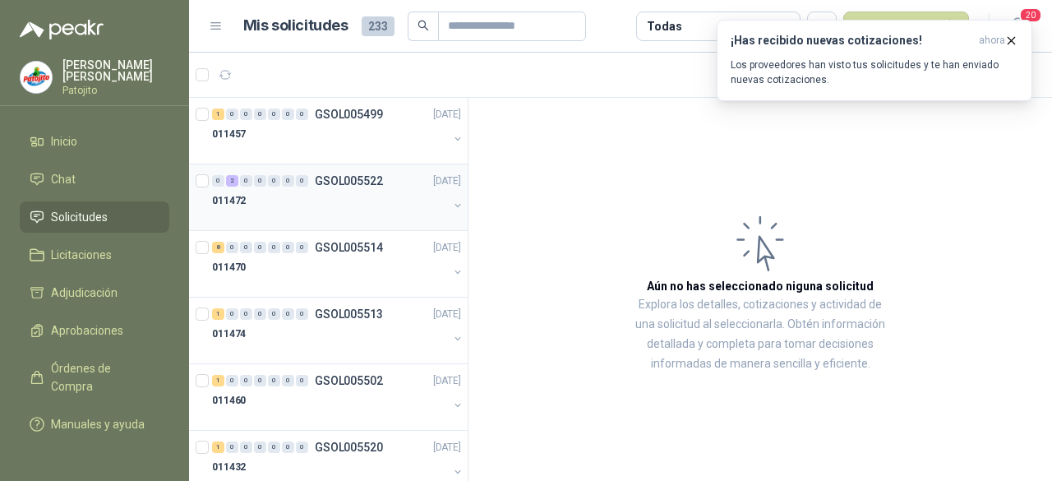
click at [341, 191] on div "011472" at bounding box center [330, 201] width 236 height 20
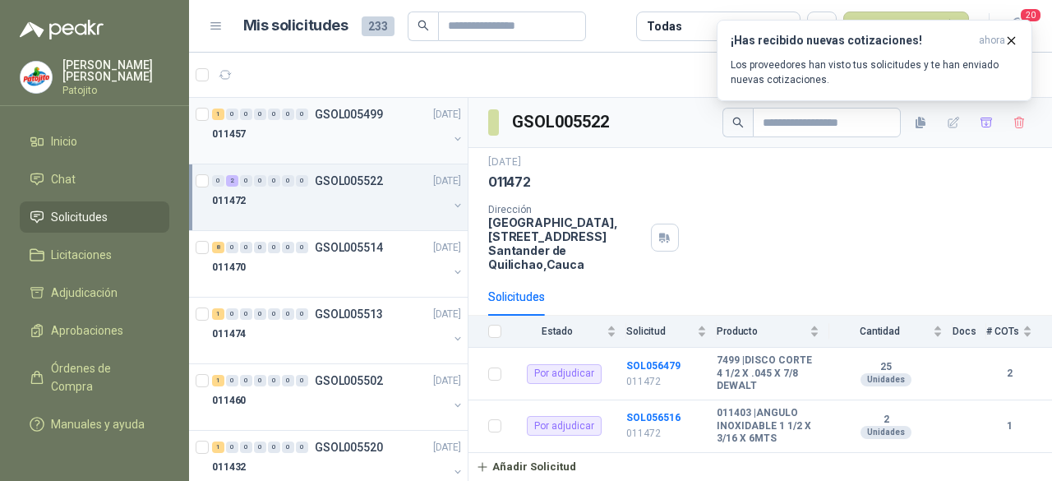
click at [355, 126] on div "011457" at bounding box center [330, 134] width 236 height 20
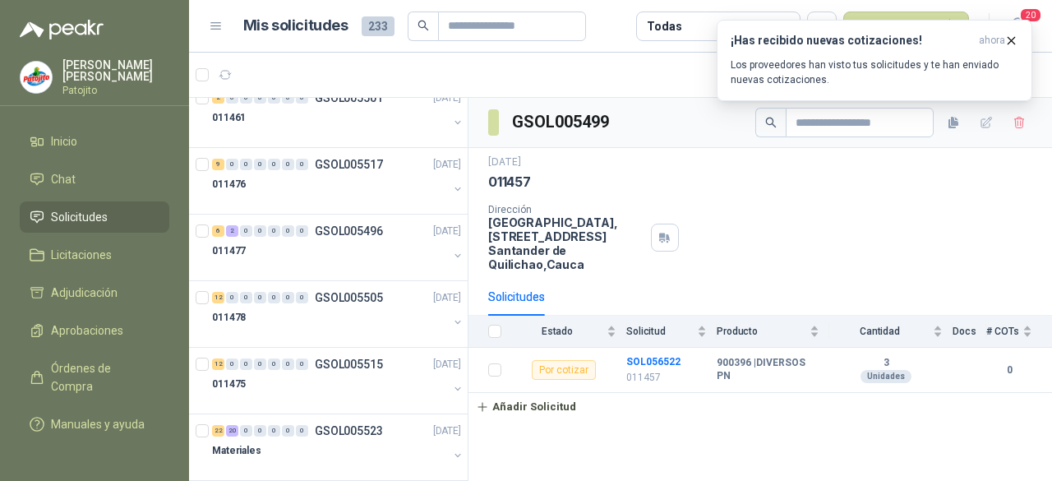
scroll to position [639, 0]
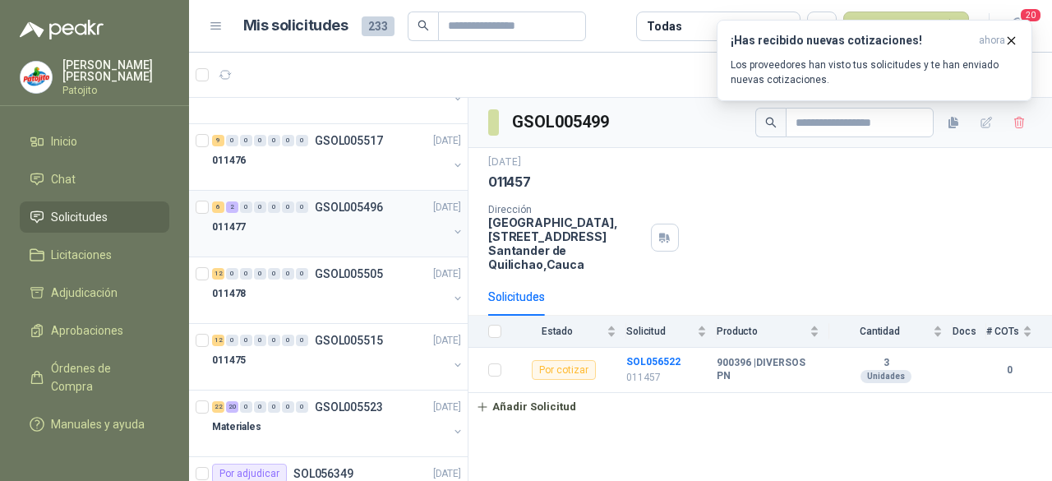
click at [355, 237] on div at bounding box center [330, 243] width 236 height 13
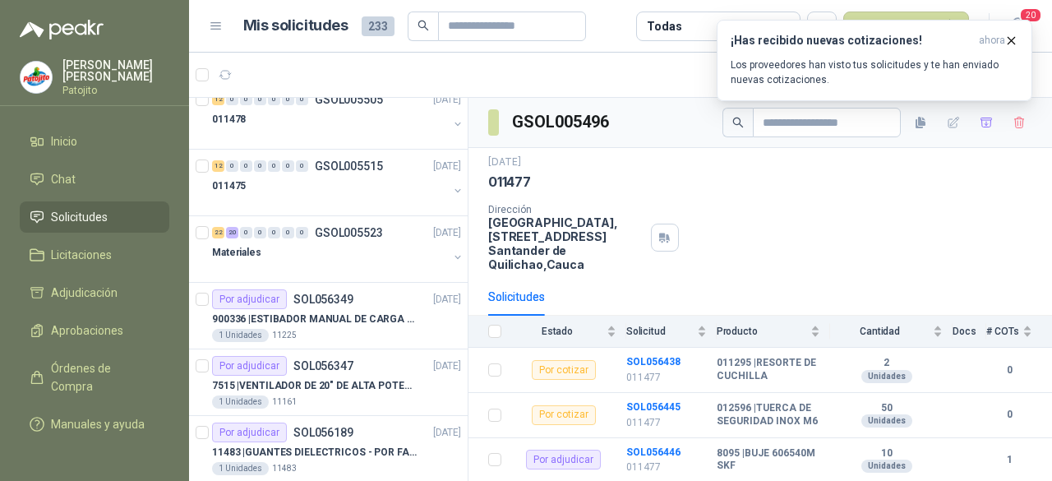
scroll to position [823, 0]
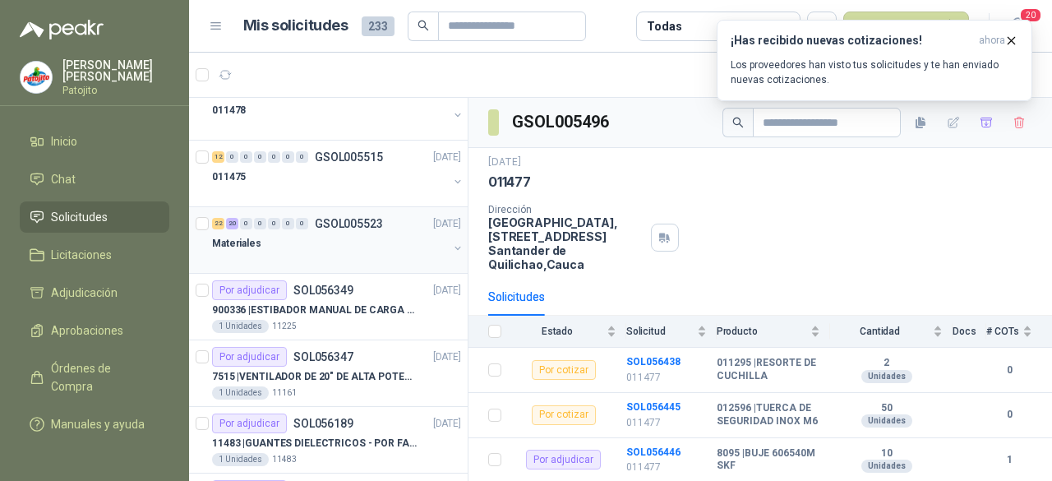
click at [363, 246] on div "Materiales" at bounding box center [330, 243] width 236 height 20
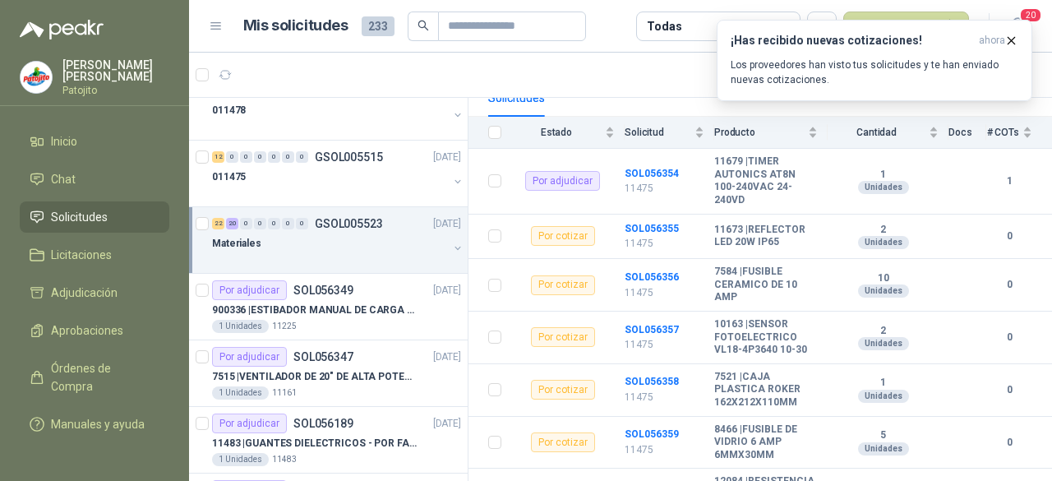
scroll to position [210, 0]
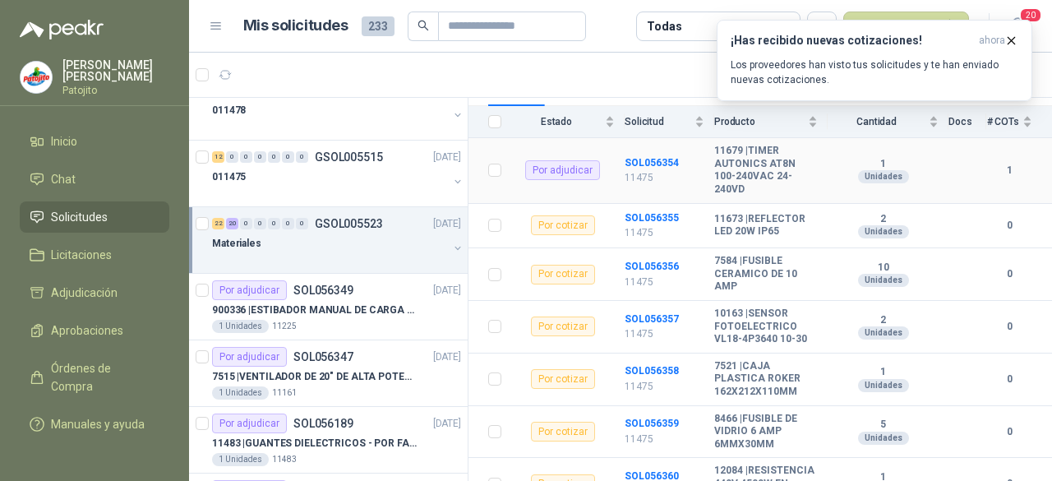
click at [770, 182] on b "11679 | TIMER AUTONICS AT8N 100-240VAC 24-240VD" at bounding box center [766, 170] width 104 height 51
click at [638, 162] on b "SOL056354" at bounding box center [652, 163] width 54 height 12
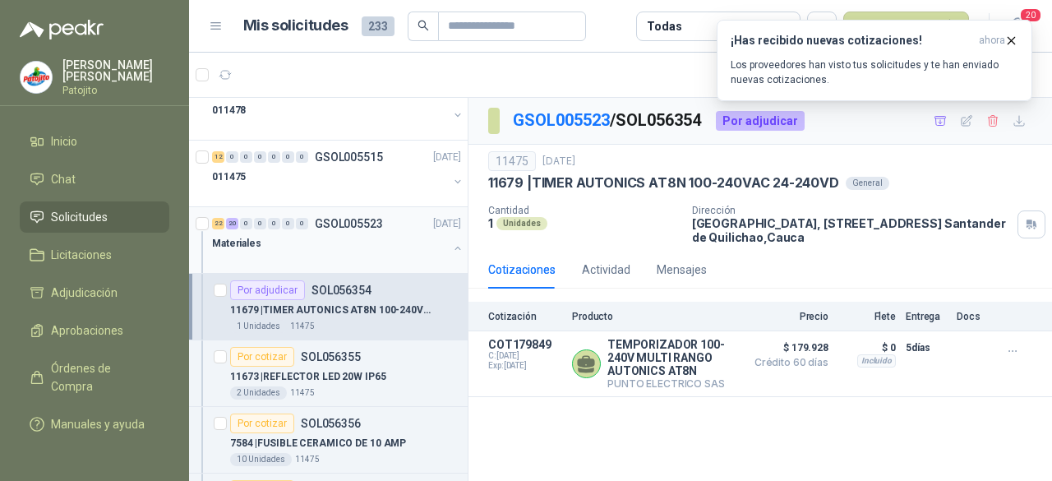
click at [333, 221] on p "GSOL005523" at bounding box center [349, 224] width 68 height 12
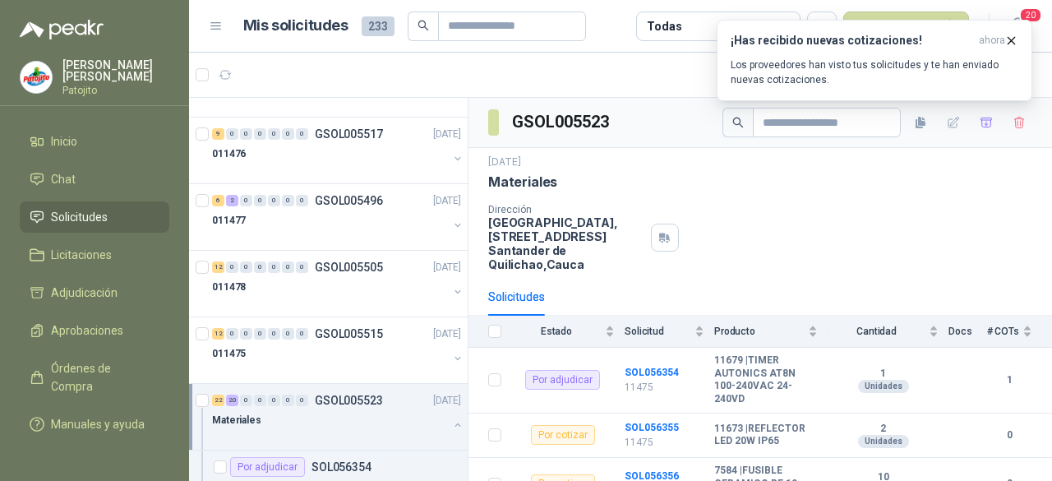
scroll to position [629, 0]
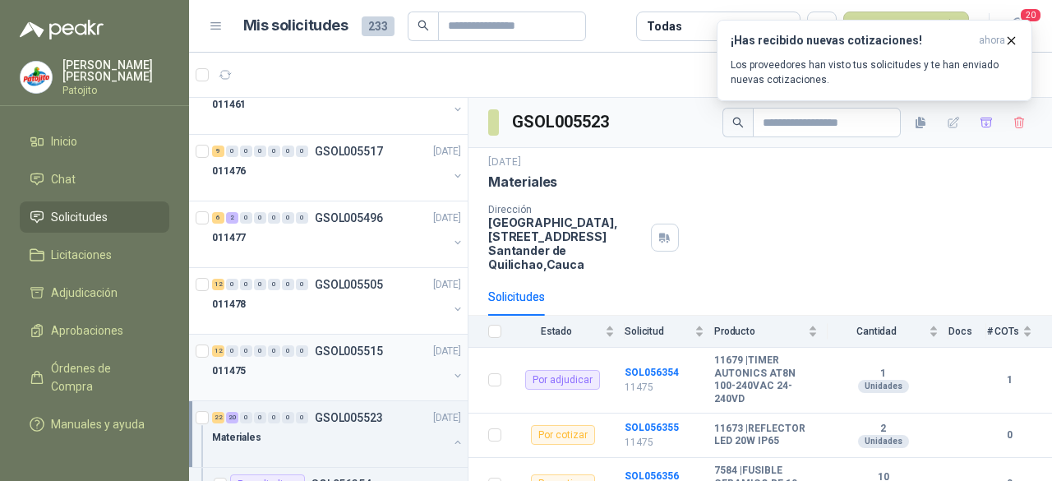
click at [387, 361] on div "011475" at bounding box center [330, 371] width 236 height 20
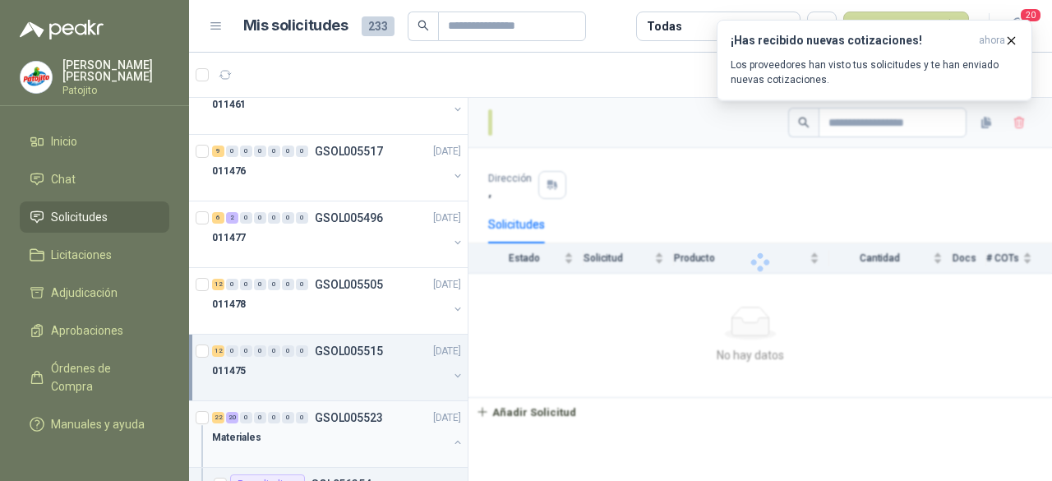
click at [334, 460] on div "22 20 0 0 0 0 0 GSOL005523 [DATE] Materiales" at bounding box center [328, 434] width 279 height 67
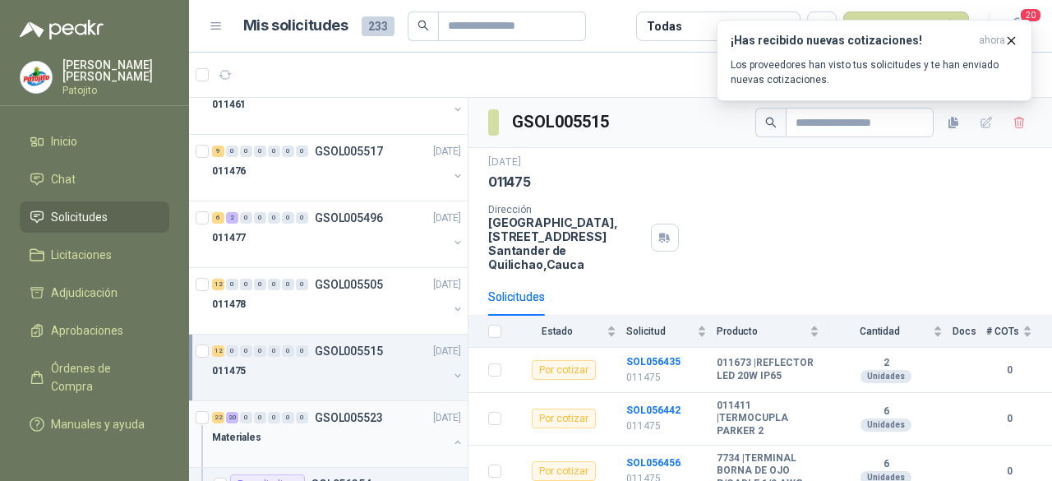
click at [340, 447] on div at bounding box center [330, 453] width 236 height 13
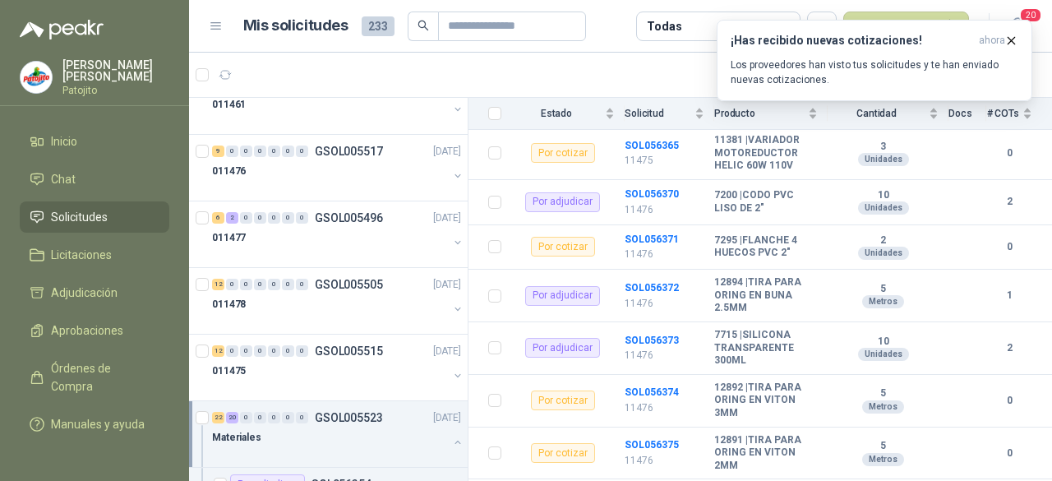
scroll to position [822, 0]
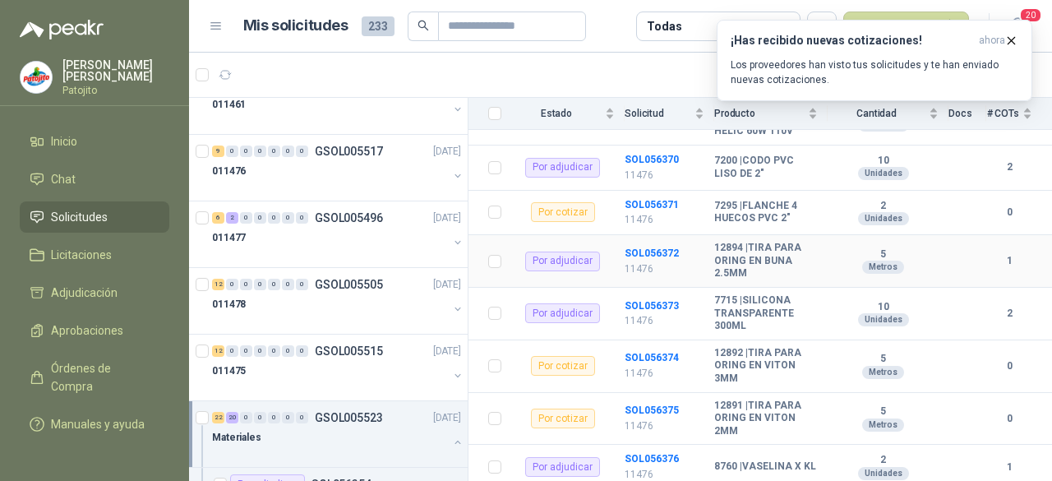
click at [717, 280] on b "12894 | TIRA PARA ORING EN BUNA 2.5MM" at bounding box center [766, 261] width 104 height 39
click at [754, 280] on b "12894 | TIRA PARA ORING EN BUNA 2.5MM" at bounding box center [766, 261] width 104 height 39
click at [830, 274] on div "5 Metros" at bounding box center [883, 261] width 111 height 26
click at [644, 259] on b "SOL056372" at bounding box center [652, 253] width 54 height 12
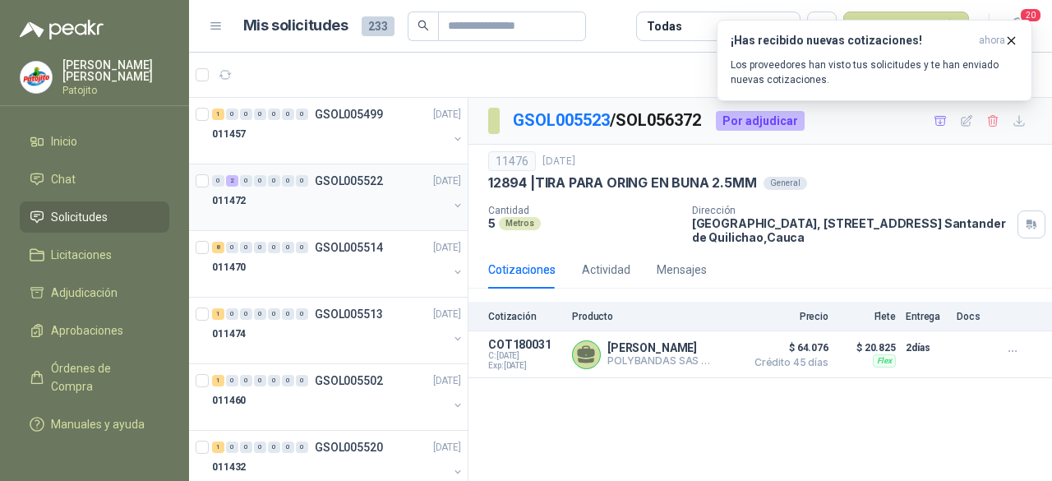
click at [334, 198] on div "011472" at bounding box center [330, 201] width 236 height 20
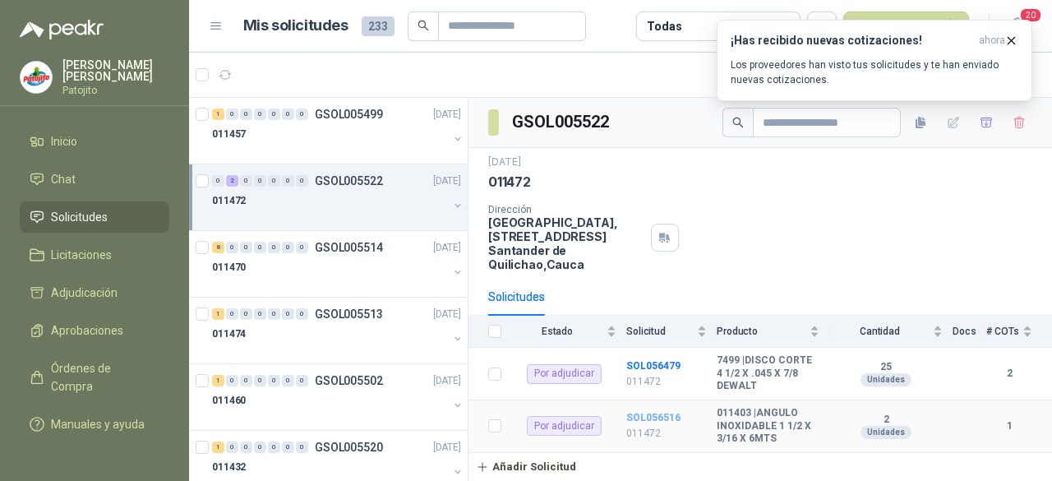
click at [661, 412] on b "SOL056516" at bounding box center [653, 418] width 54 height 12
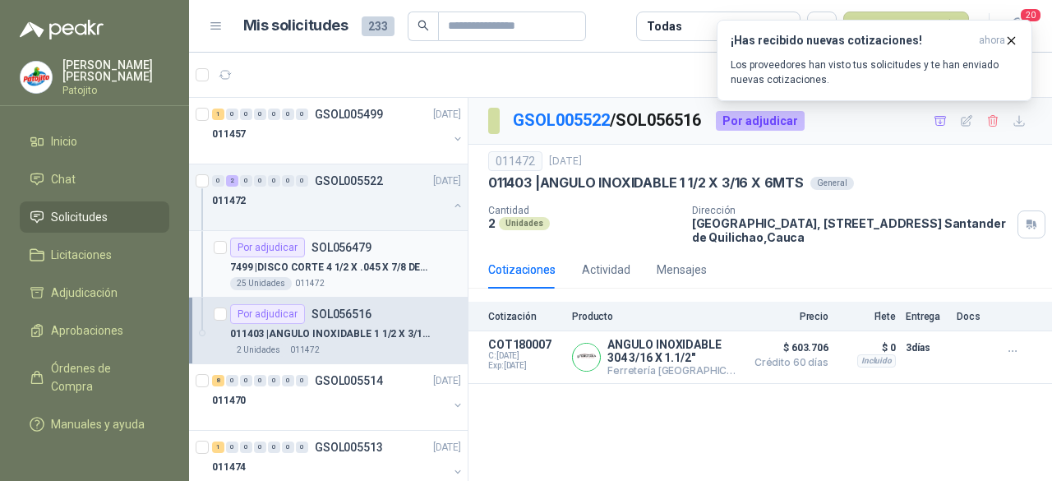
click at [304, 246] on div "Por adjudicar SOL056479" at bounding box center [300, 247] width 141 height 20
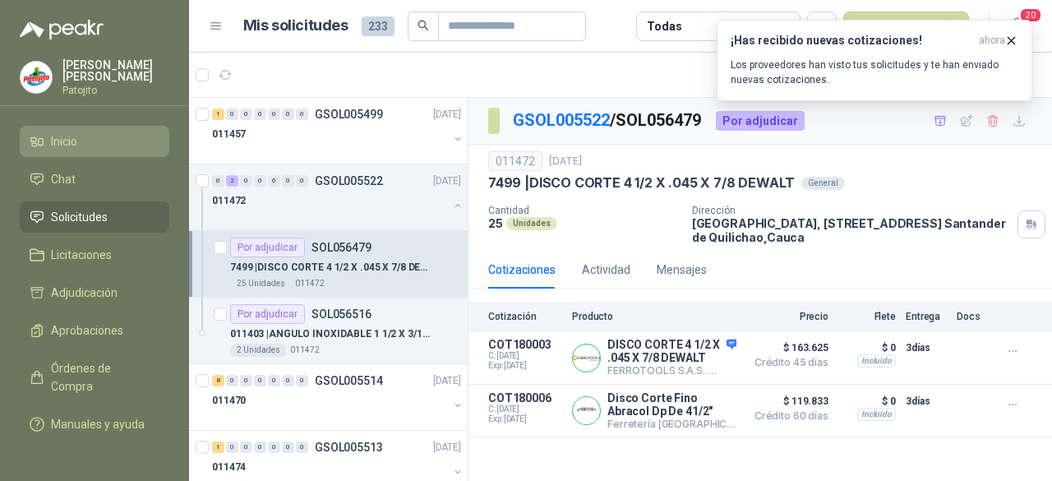
click at [101, 137] on li "Inicio" at bounding box center [95, 141] width 130 height 18
